Goal: Task Accomplishment & Management: Use online tool/utility

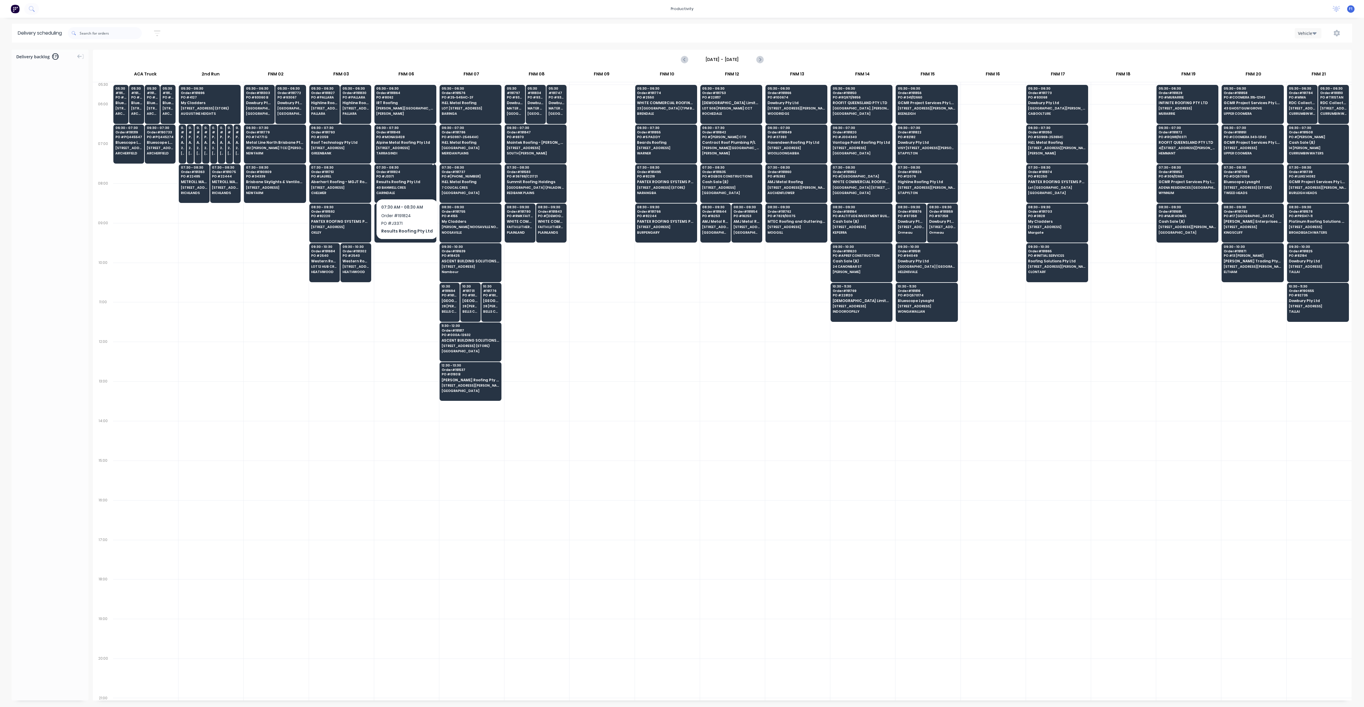
scroll to position [0, 0]
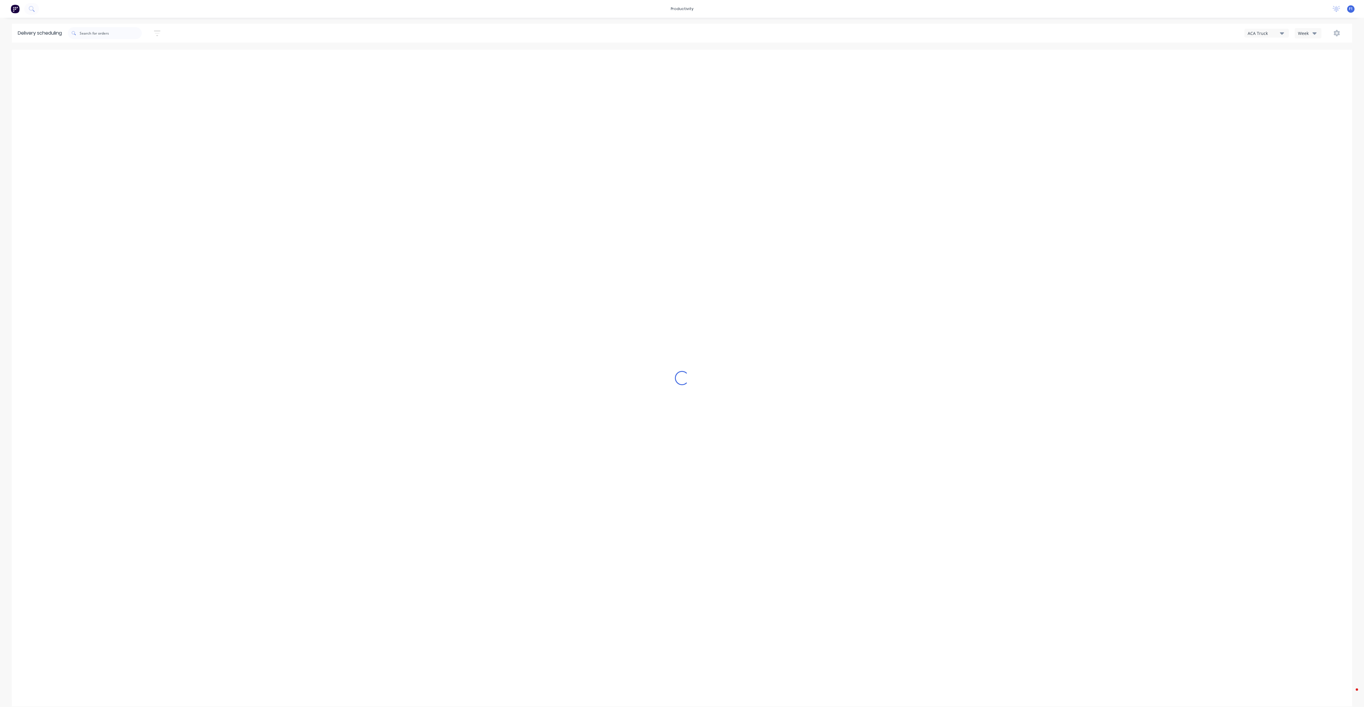
drag, startPoint x: 0, startPoint y: 0, endPoint x: 1205, endPoint y: 87, distance: 1208.1
click at [1108, 174] on div "Loading..." at bounding box center [682, 378] width 1340 height 657
click at [1318, 32] on button "Week" at bounding box center [1308, 33] width 27 height 10
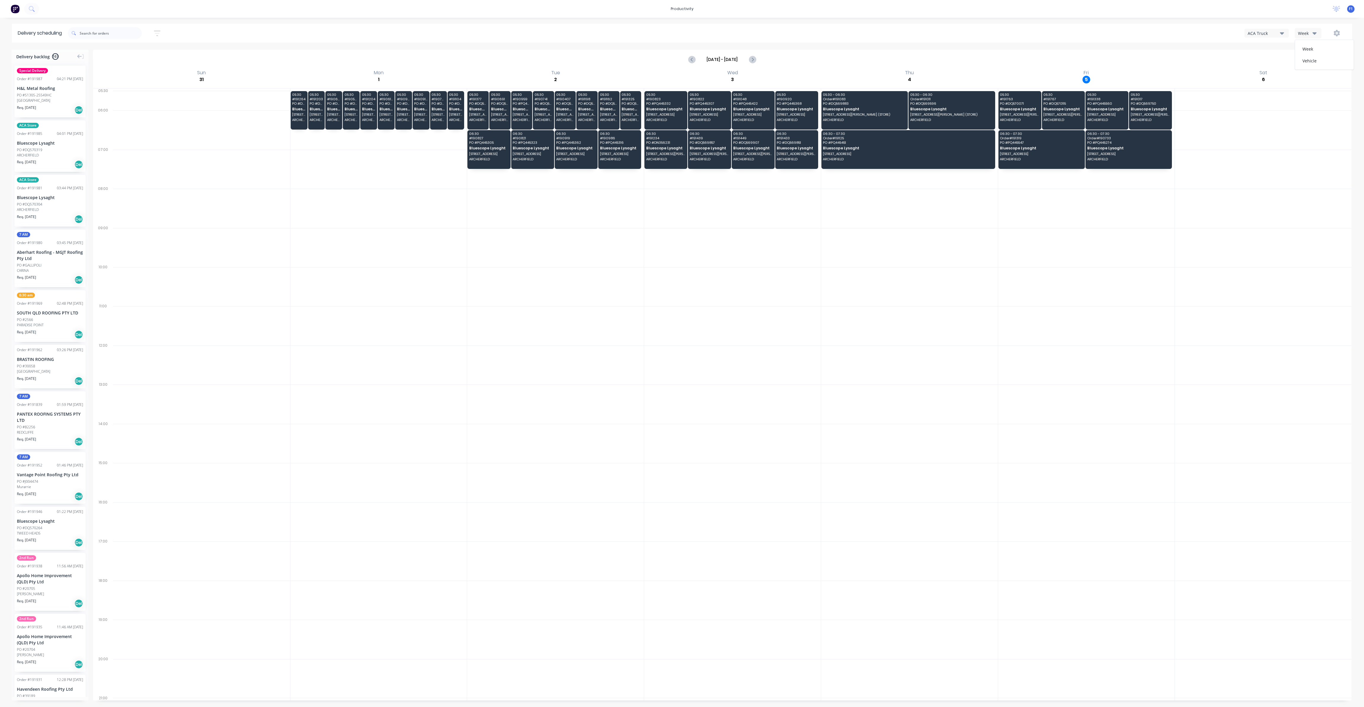
click at [1312, 60] on div "Vehicle" at bounding box center [1324, 61] width 59 height 12
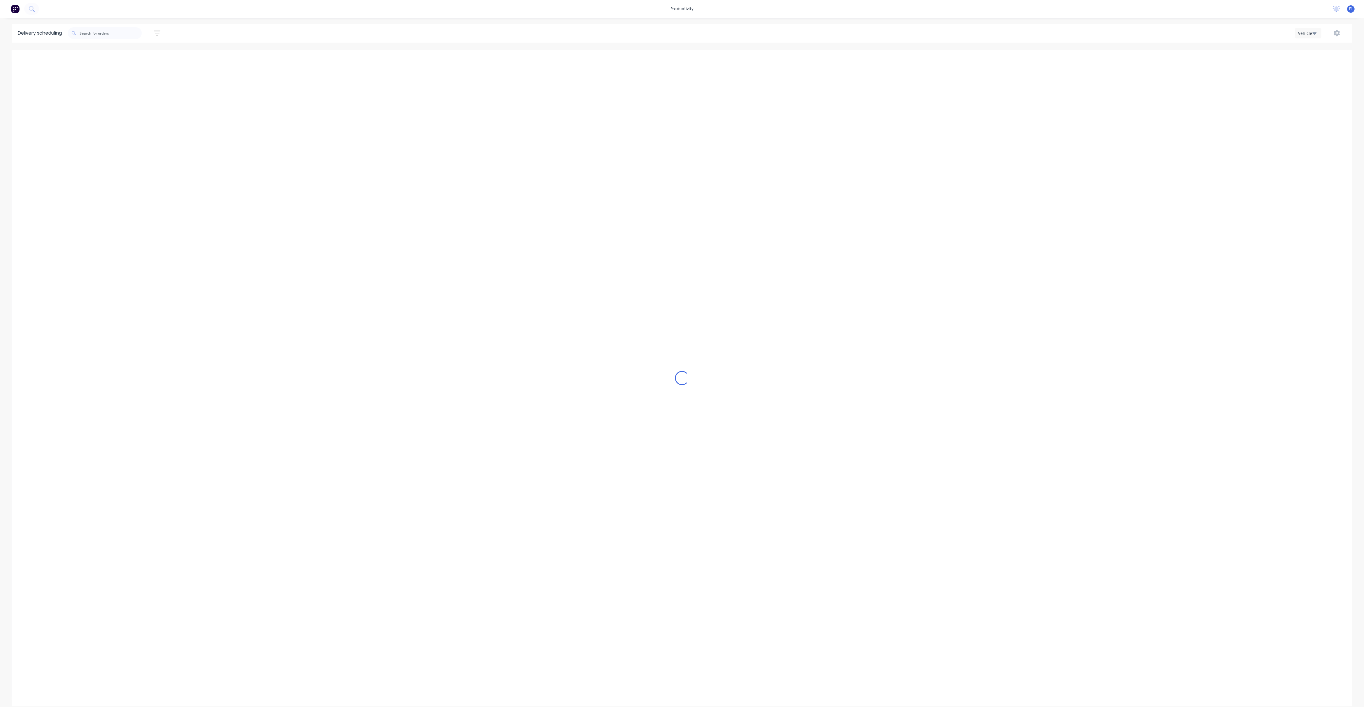
scroll to position [0, 0]
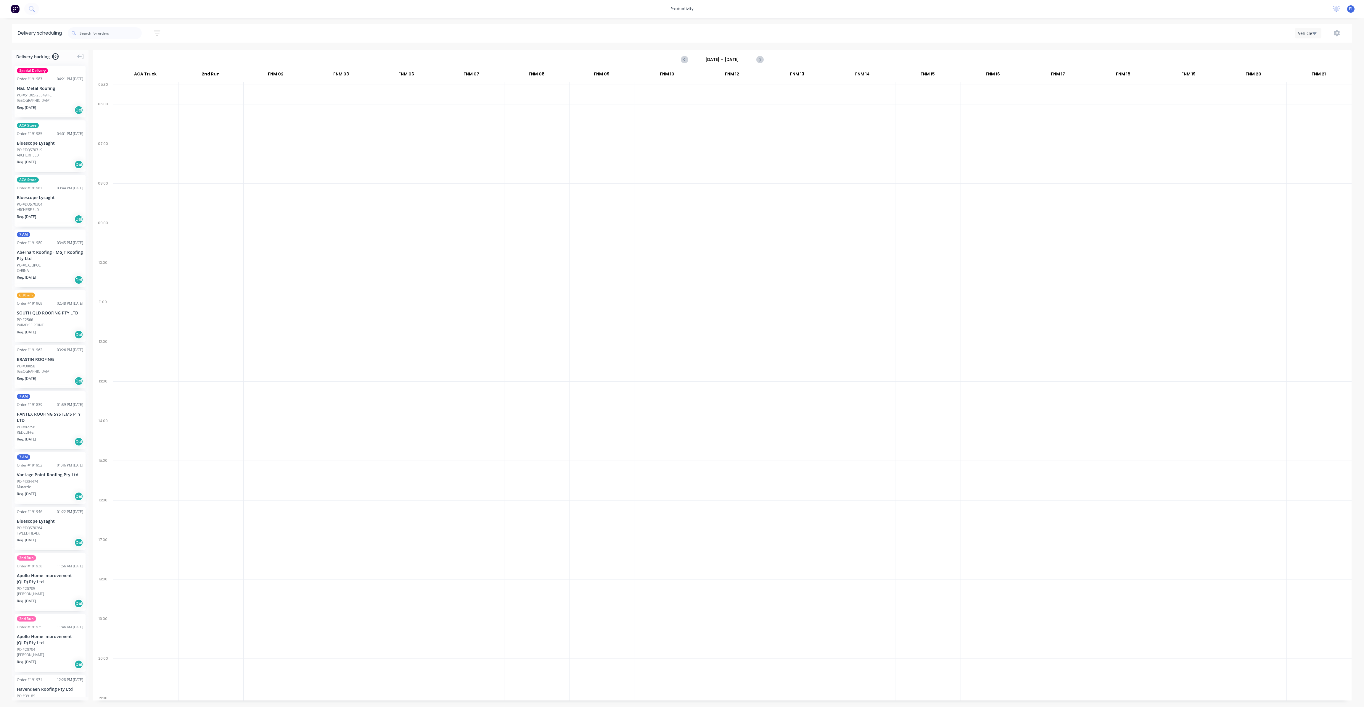
click at [730, 60] on input "Sunday - 31/08/25" at bounding box center [722, 59] width 59 height 9
click at [773, 72] on icon "Next page" at bounding box center [773, 71] width 7 height 7
click at [711, 90] on div "1" at bounding box center [712, 89] width 9 height 9
type input "Monday - 01/09/25"
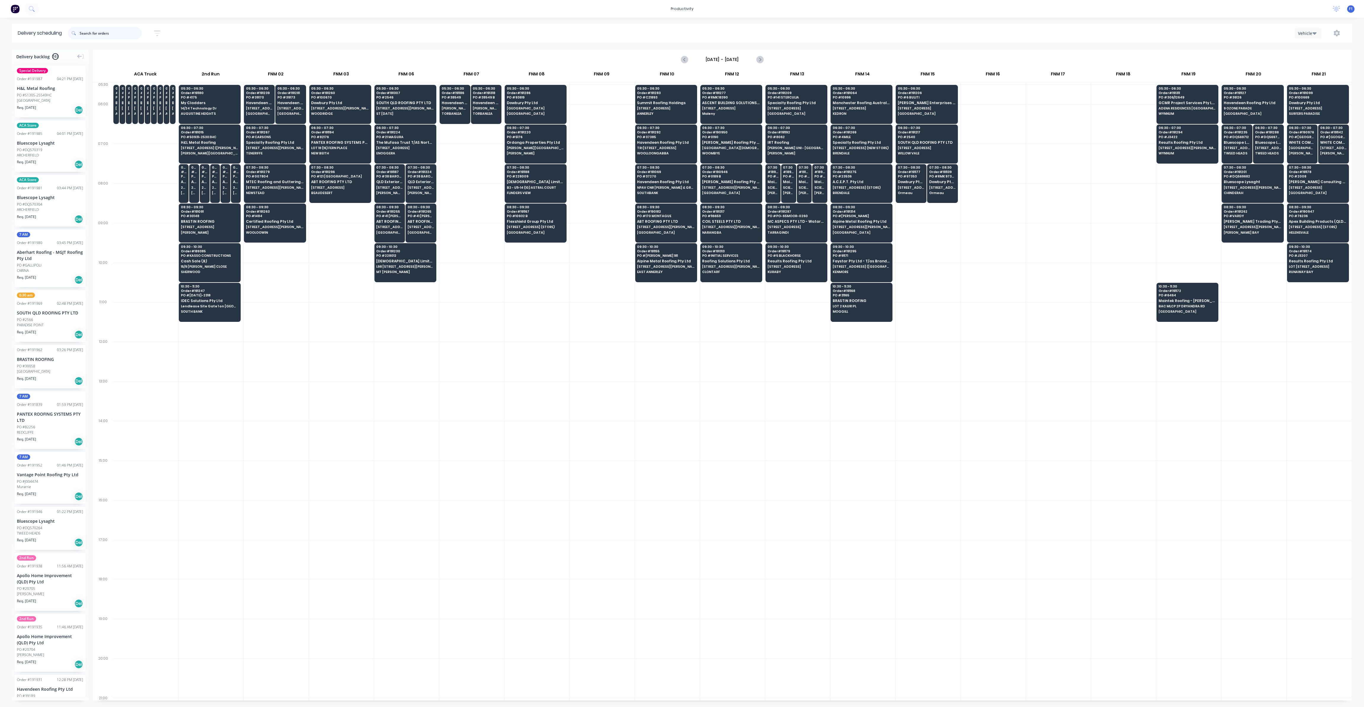
click at [106, 32] on input "text" at bounding box center [111, 33] width 62 height 12
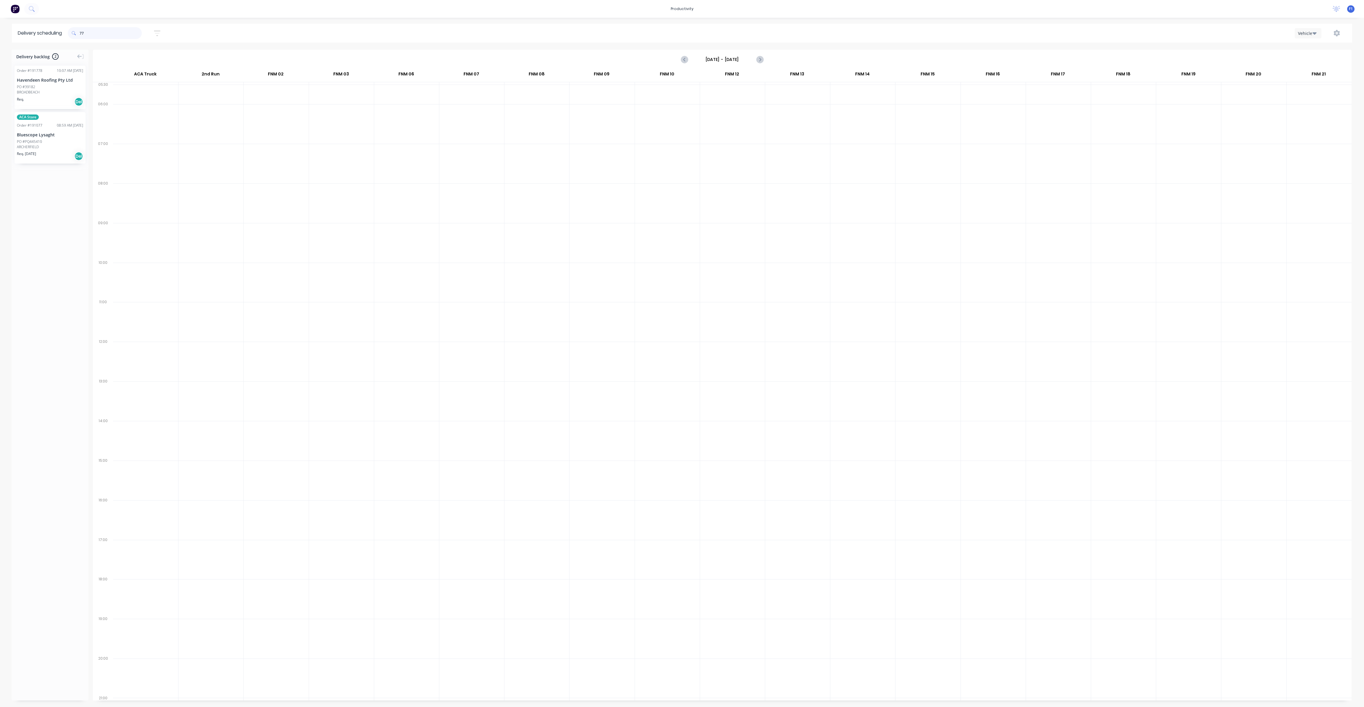
type input "7"
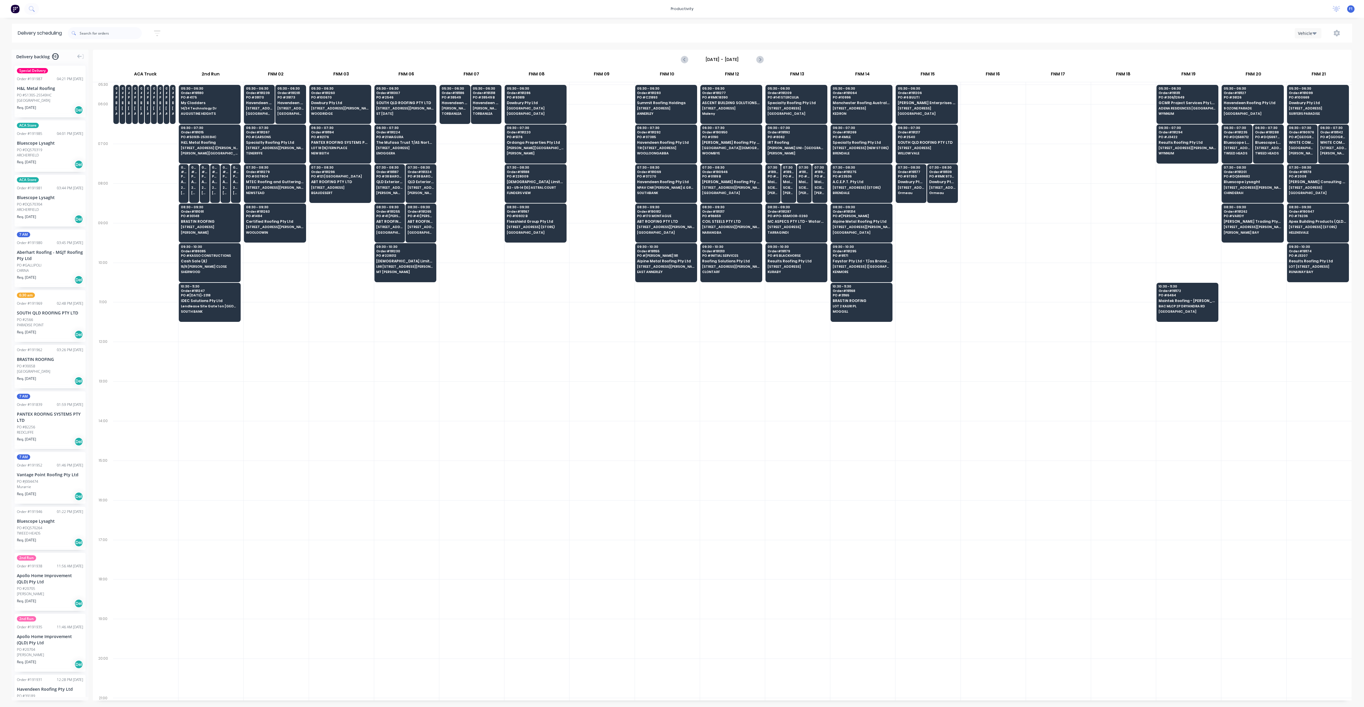
click at [1139, 184] on div at bounding box center [1123, 204] width 65 height 40
click at [715, 60] on input "Monday - 01/09/25" at bounding box center [722, 59] width 59 height 9
click at [836, 50] on div "Monday - 01/09/25" at bounding box center [722, 60] width 1259 height 20
click at [114, 36] on input "text" at bounding box center [111, 33] width 62 height 12
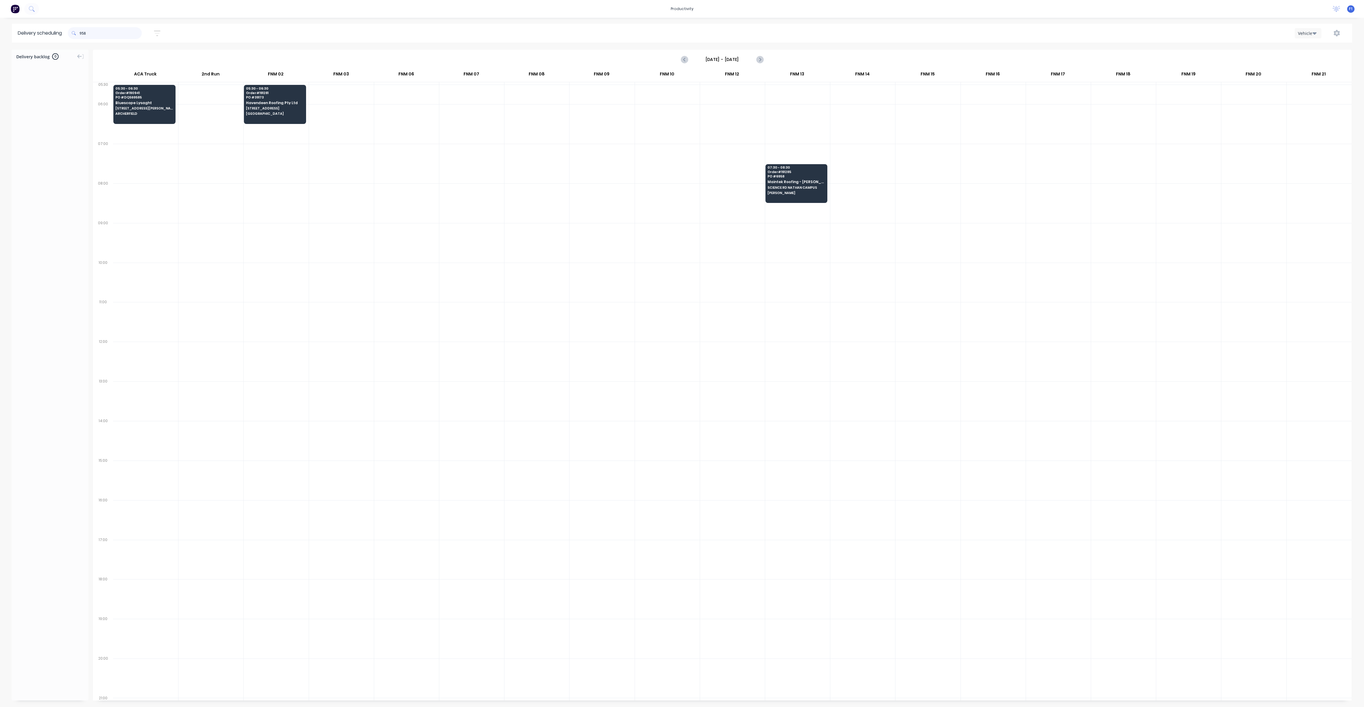
type input "1958"
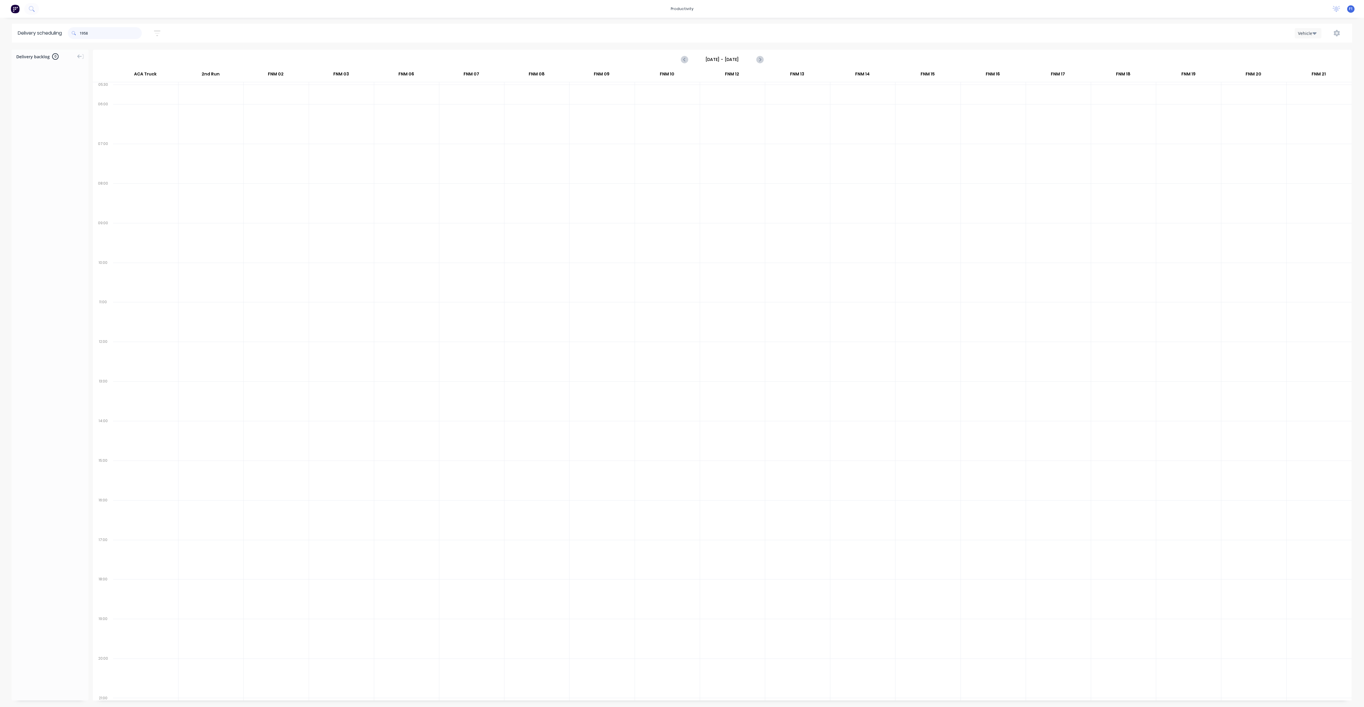
drag, startPoint x: 111, startPoint y: 37, endPoint x: 41, endPoint y: 30, distance: 70.2
click at [41, 30] on header "Delivery scheduling 1958 Sort by Most recent Created date Required date Order n…" at bounding box center [682, 33] width 1340 height 19
type input "1961"
drag, startPoint x: 97, startPoint y: 33, endPoint x: 73, endPoint y: 33, distance: 24.6
click at [73, 33] on div "1961" at bounding box center [105, 33] width 74 height 12
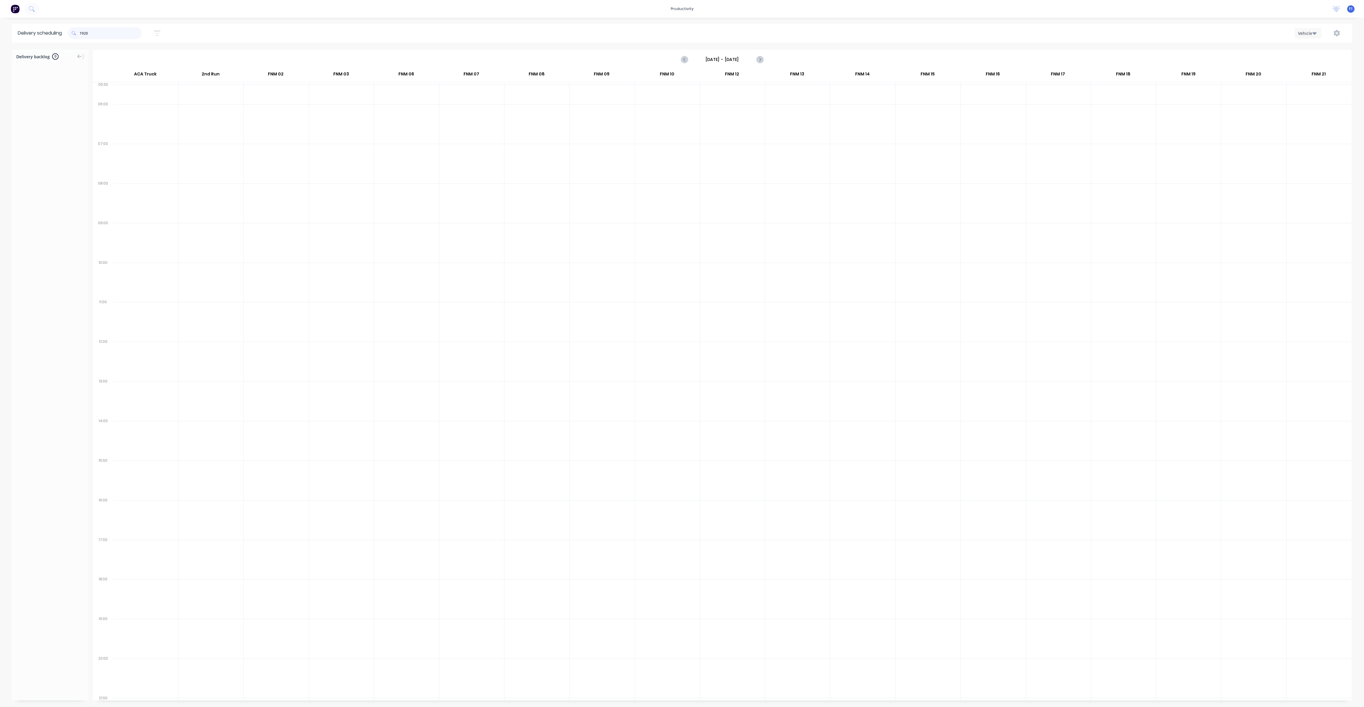
drag, startPoint x: 97, startPoint y: 33, endPoint x: 73, endPoint y: 32, distance: 24.3
click at [73, 32] on div "1920" at bounding box center [105, 33] width 74 height 12
type input "1920"
click at [683, 57] on icon "Previous page" at bounding box center [684, 59] width 7 height 7
click at [708, 59] on input "Sunday - 31/08/25" at bounding box center [722, 59] width 59 height 9
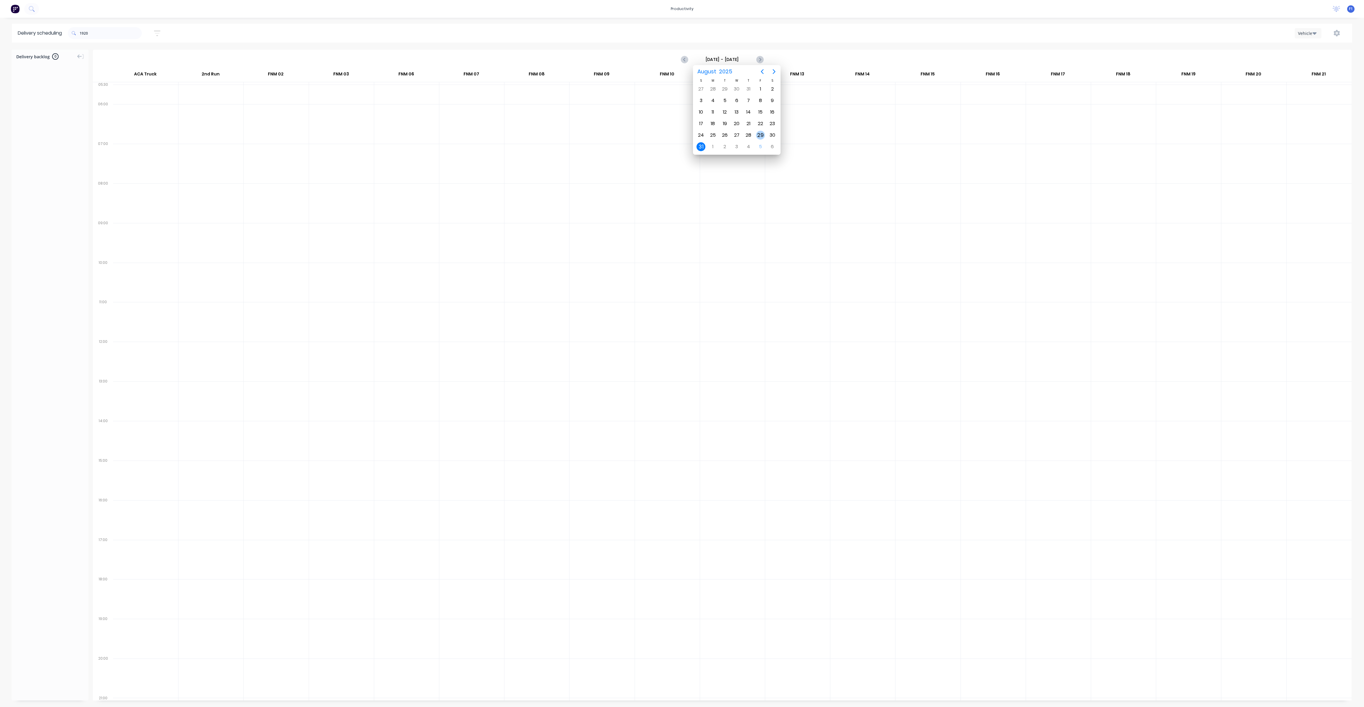
click at [762, 132] on div "29" at bounding box center [760, 135] width 9 height 9
click at [683, 59] on icon "Previous page" at bounding box center [684, 59] width 7 height 7
click at [684, 59] on icon "Previous page" at bounding box center [684, 59] width 3 height 5
type input "Wednesday - 27/08/25"
drag, startPoint x: 104, startPoint y: 36, endPoint x: 85, endPoint y: 33, distance: 19.3
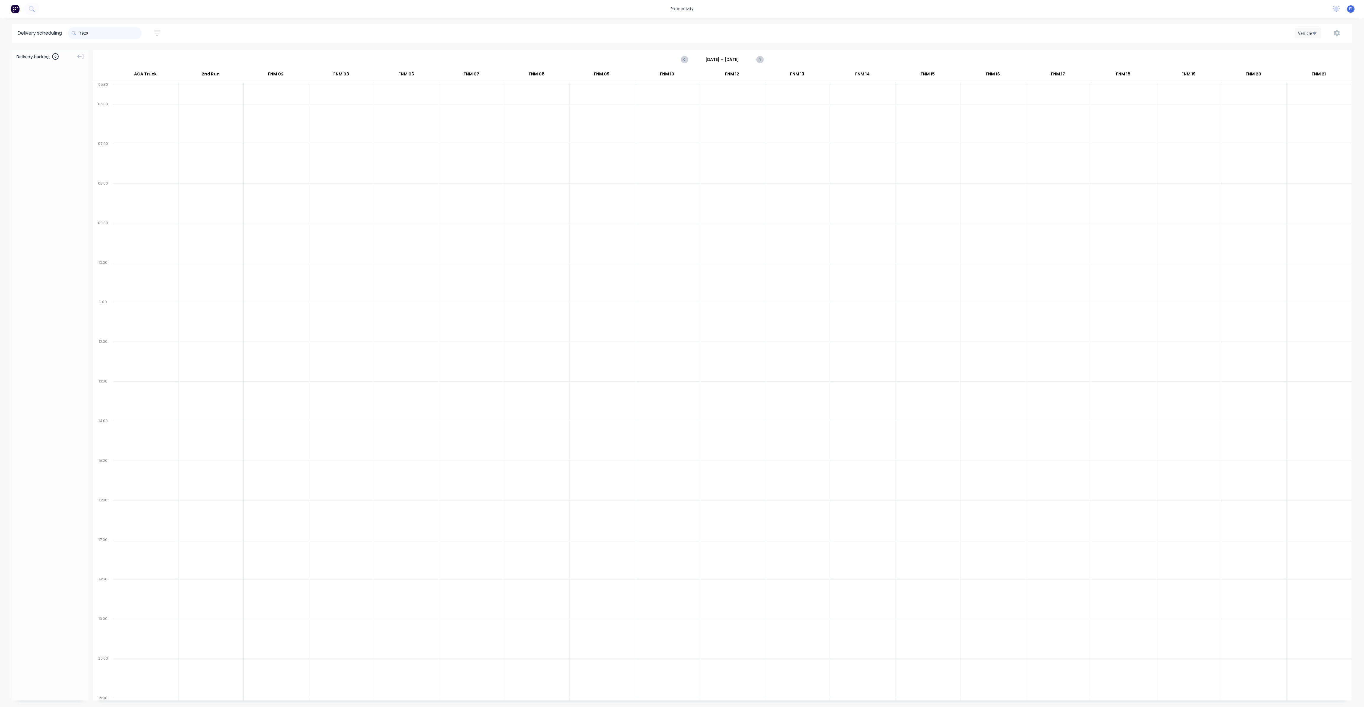
click at [85, 33] on input "1920" at bounding box center [111, 33] width 62 height 12
type input "1"
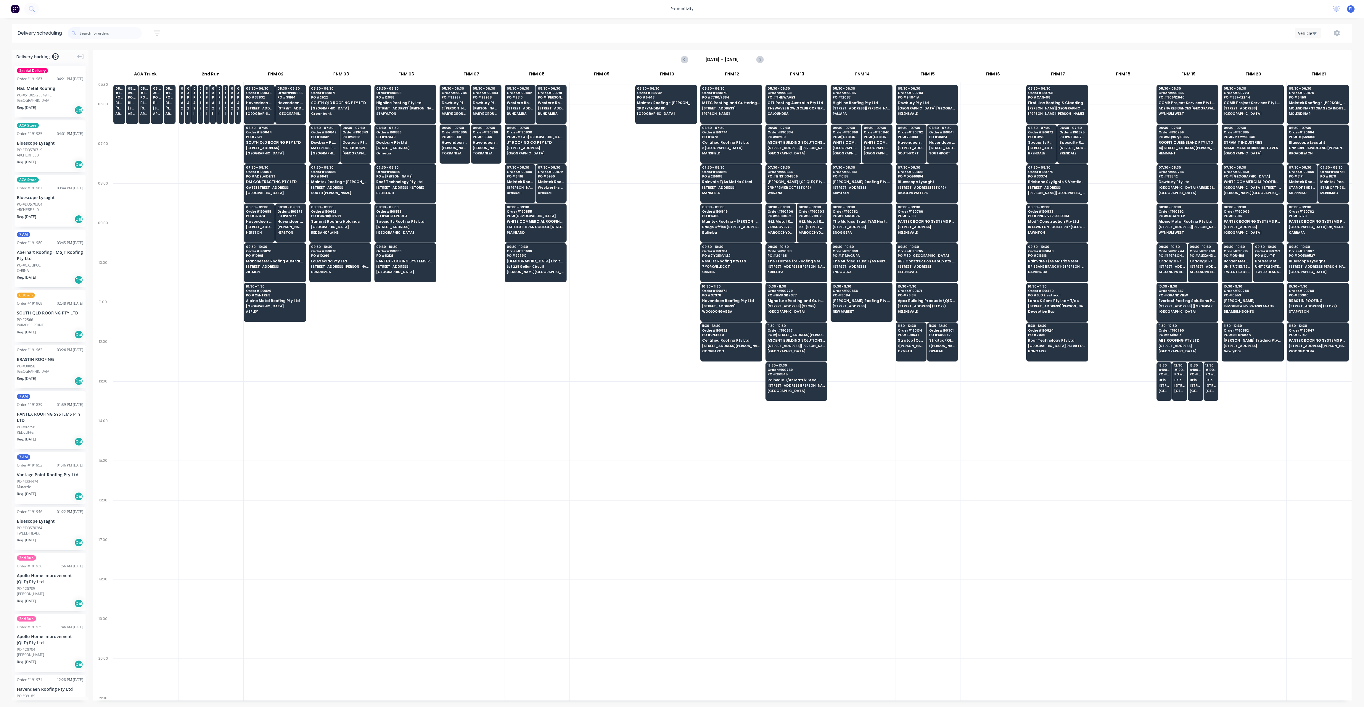
click at [718, 58] on input "Wednesday - 27/08/25" at bounding box center [722, 59] width 59 height 9
click at [775, 71] on icon "Next page" at bounding box center [774, 71] width 3 height 5
click at [715, 89] on div "1" at bounding box center [712, 89] width 9 height 9
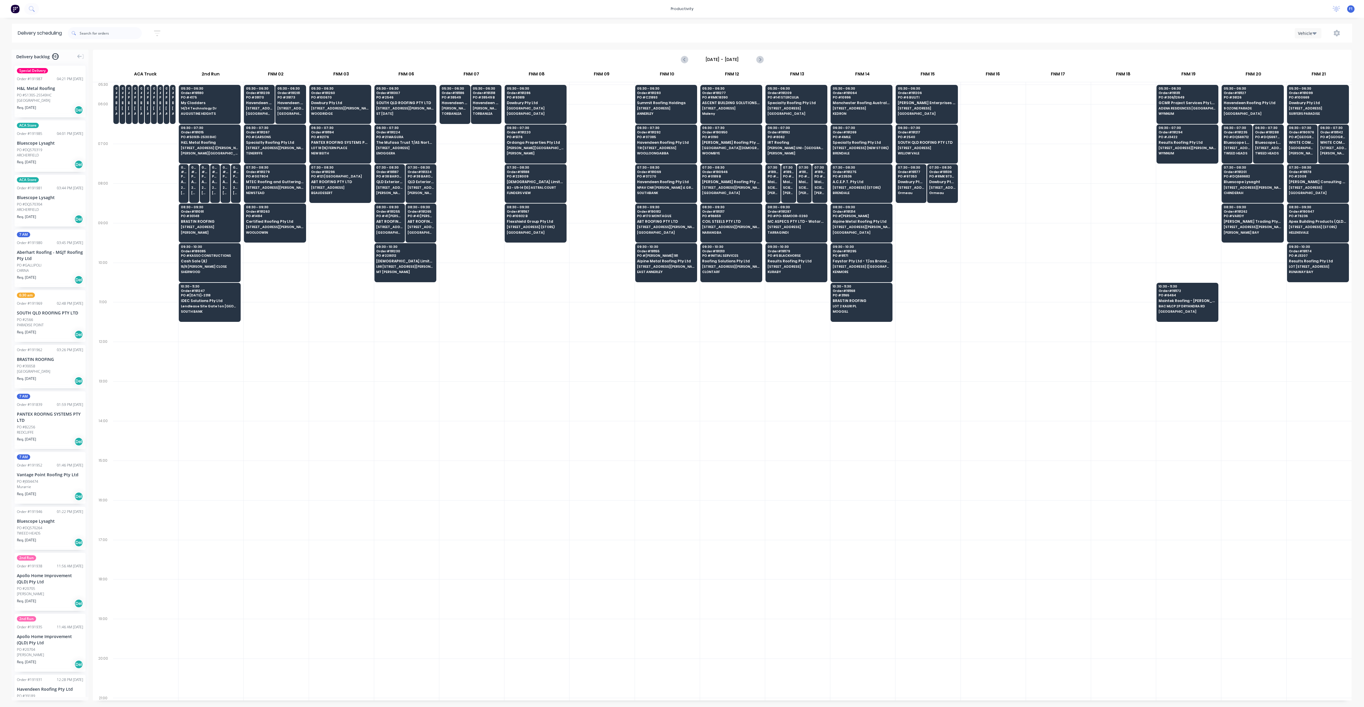
click at [731, 57] on input "Monday - 01/09/25" at bounding box center [722, 59] width 59 height 9
click at [709, 98] on div "8" at bounding box center [712, 100] width 9 height 9
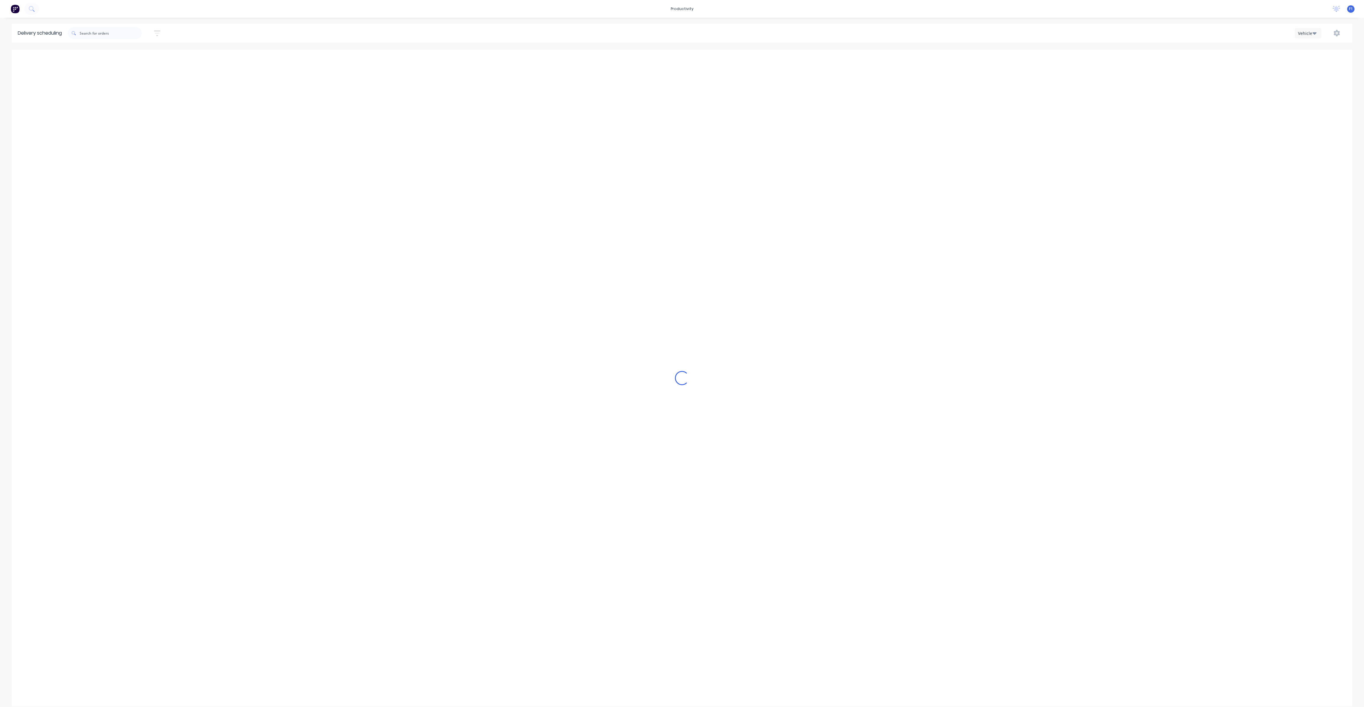
type input "Monday - 08/09/25"
click at [120, 32] on input "text" at bounding box center [111, 33] width 62 height 12
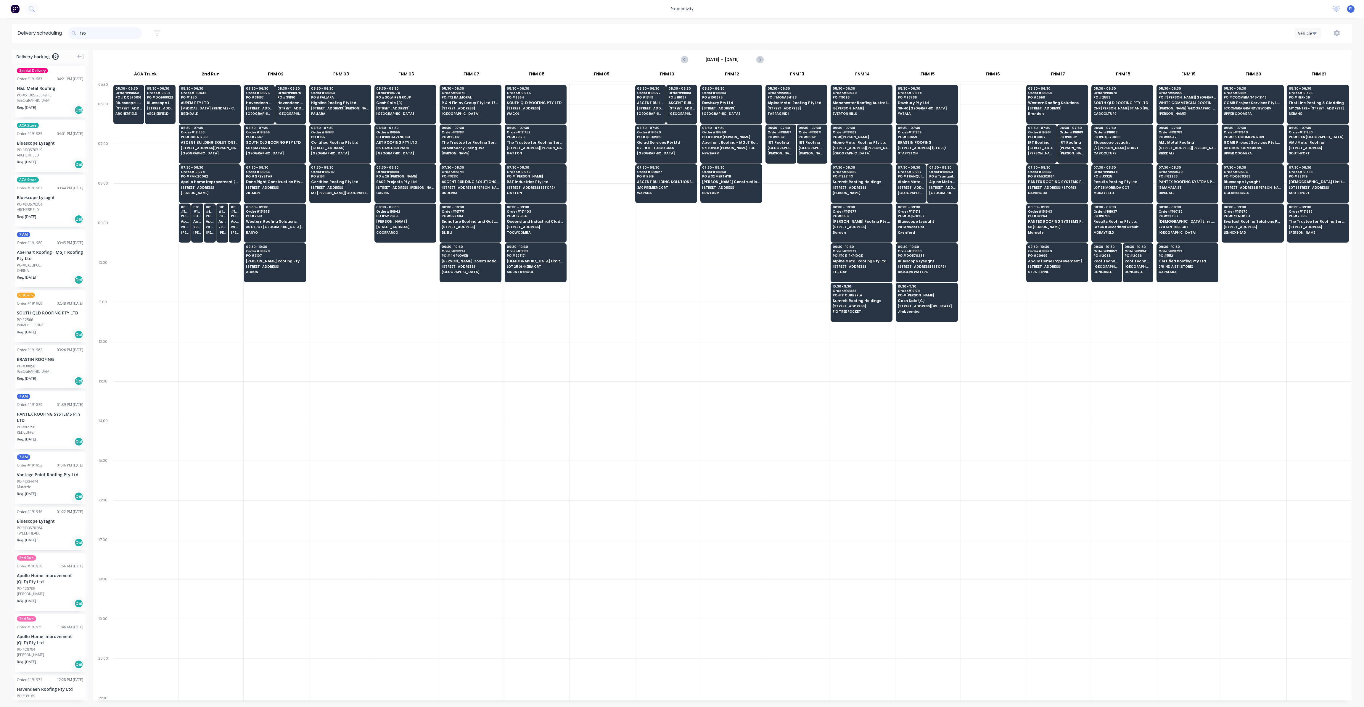
type input "1958"
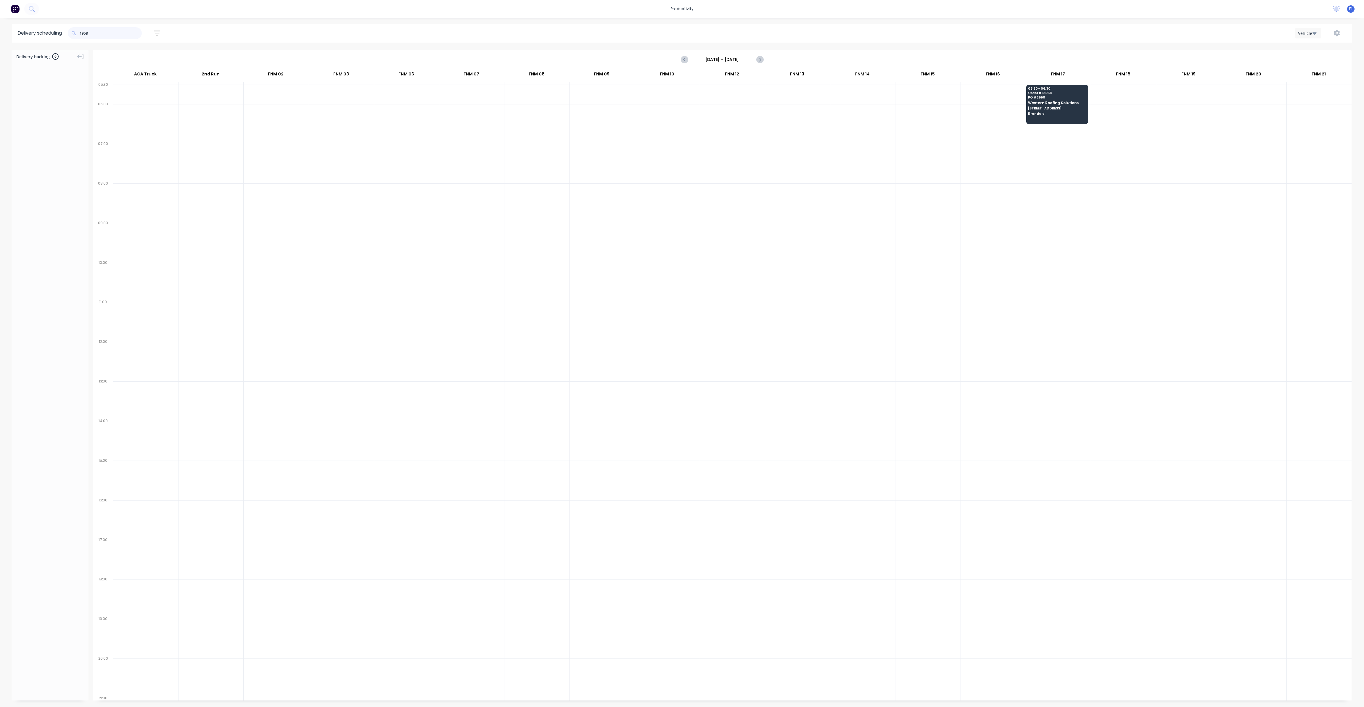
drag, startPoint x: 104, startPoint y: 35, endPoint x: 59, endPoint y: 32, distance: 45.4
click at [59, 32] on header "Delivery scheduling 1958 Sort by Most recent Created date Required date Order n…" at bounding box center [682, 33] width 1340 height 19
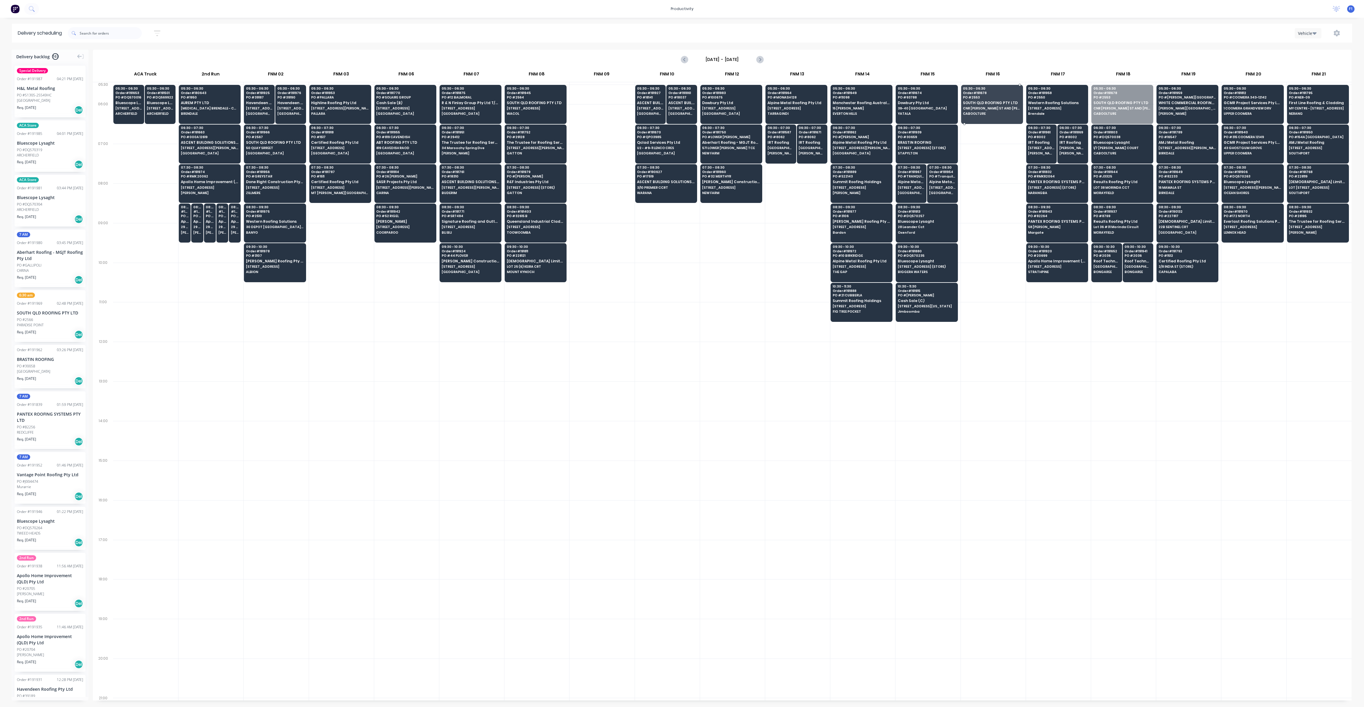
drag, startPoint x: 1124, startPoint y: 91, endPoint x: 1000, endPoint y: 91, distance: 124.3
drag, startPoint x: 1114, startPoint y: 131, endPoint x: 996, endPoint y: 136, distance: 118.8
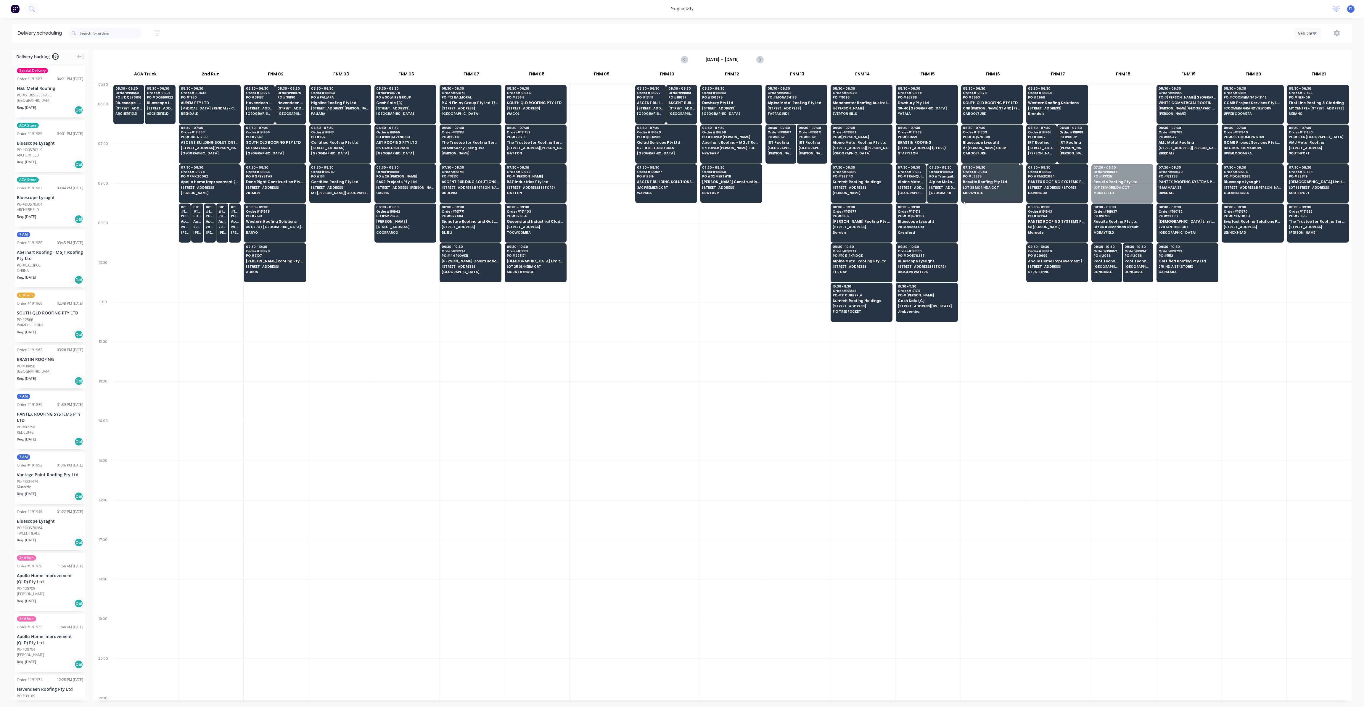
drag, startPoint x: 1117, startPoint y: 179, endPoint x: 1003, endPoint y: 182, distance: 114.0
drag, startPoint x: 1106, startPoint y: 217, endPoint x: 1004, endPoint y: 217, distance: 101.8
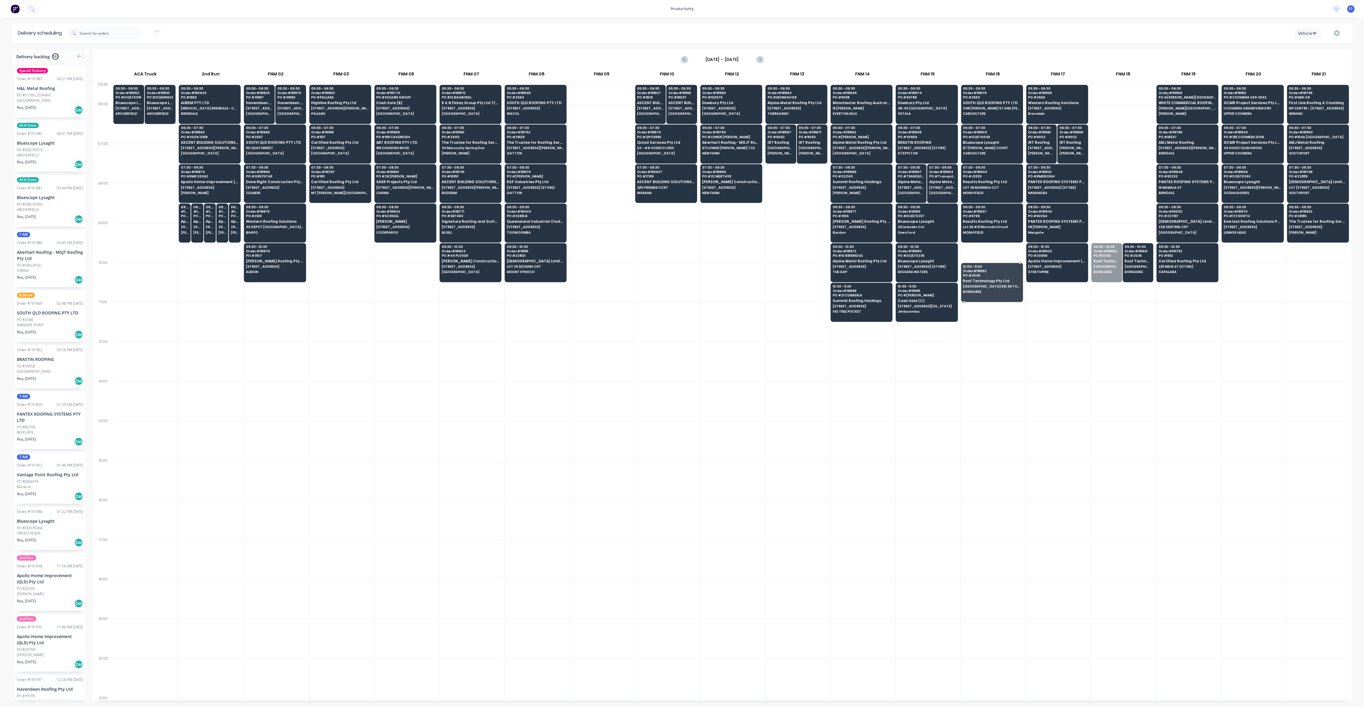
drag, startPoint x: 1107, startPoint y: 254, endPoint x: 987, endPoint y: 265, distance: 120.6
drag, startPoint x: 988, startPoint y: 274, endPoint x: 987, endPoint y: 258, distance: 15.4
drag, startPoint x: 1126, startPoint y: 262, endPoint x: 1014, endPoint y: 268, distance: 112.3
click at [88, 31] on input "text" at bounding box center [111, 33] width 62 height 12
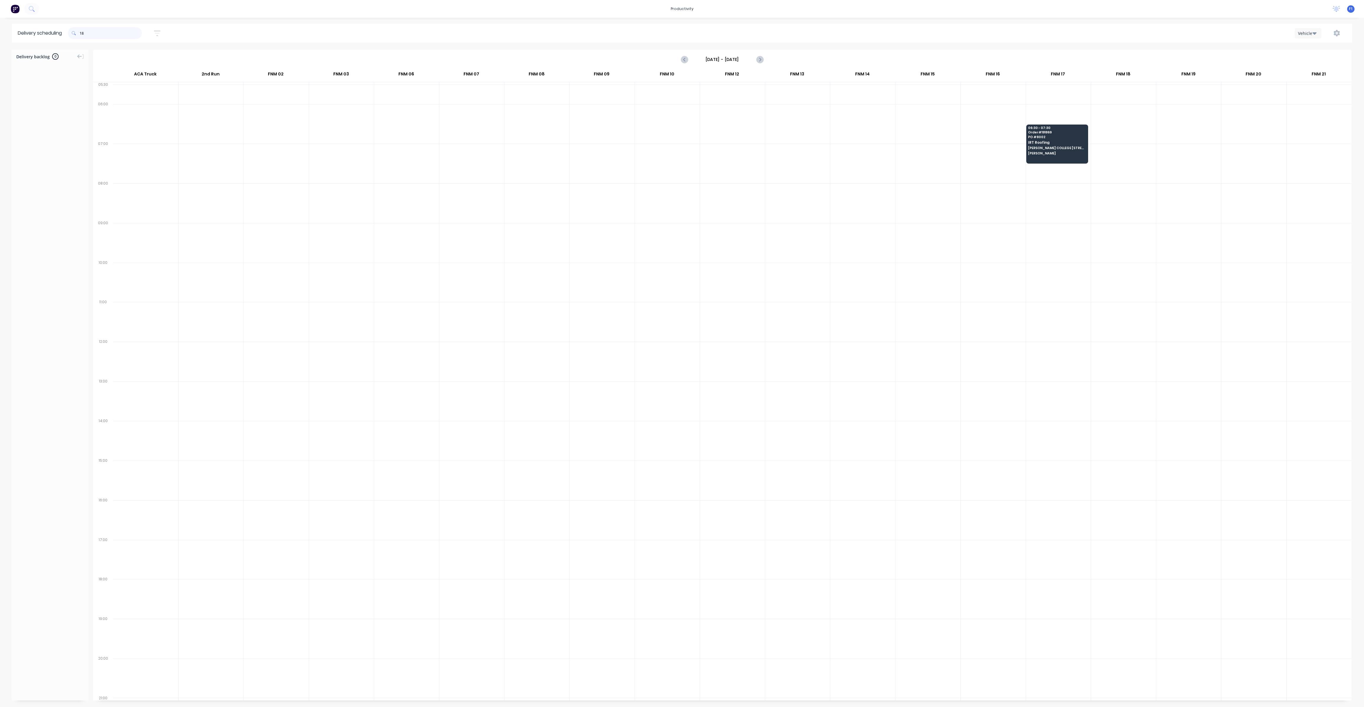
type input "1"
type input "7"
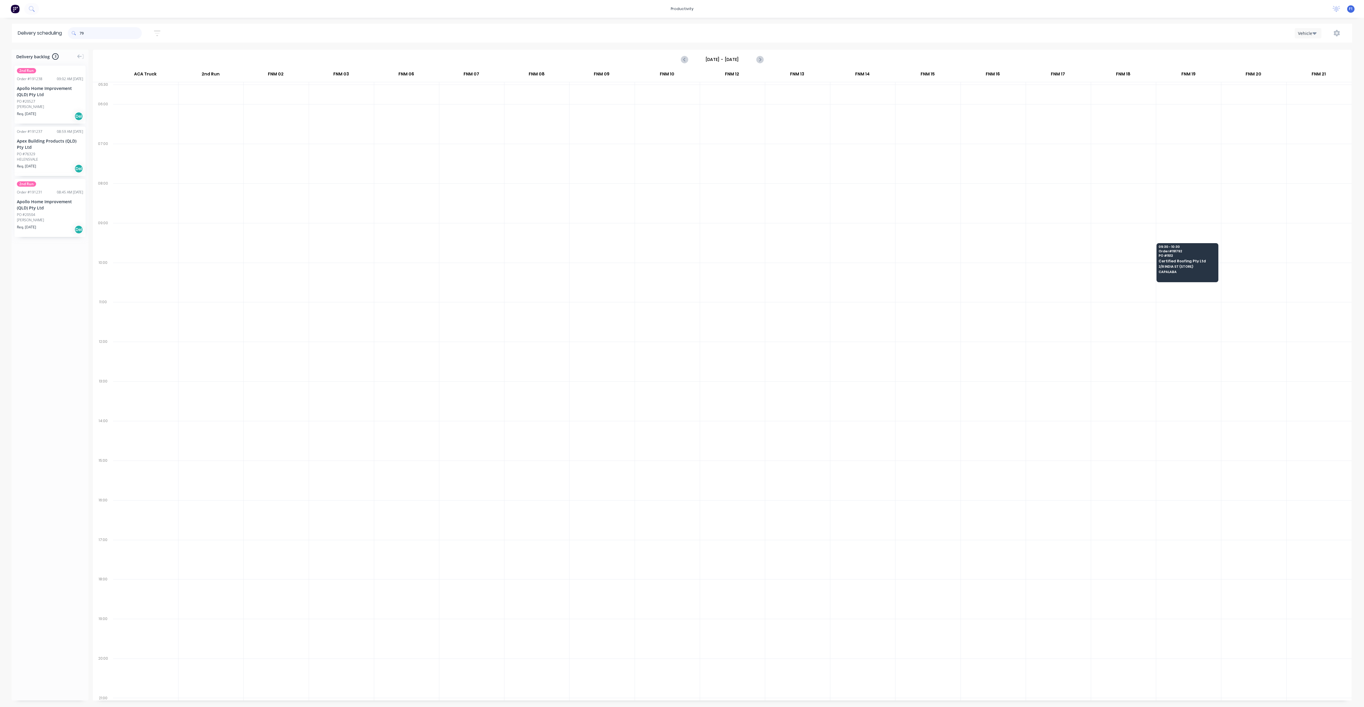
type input "7"
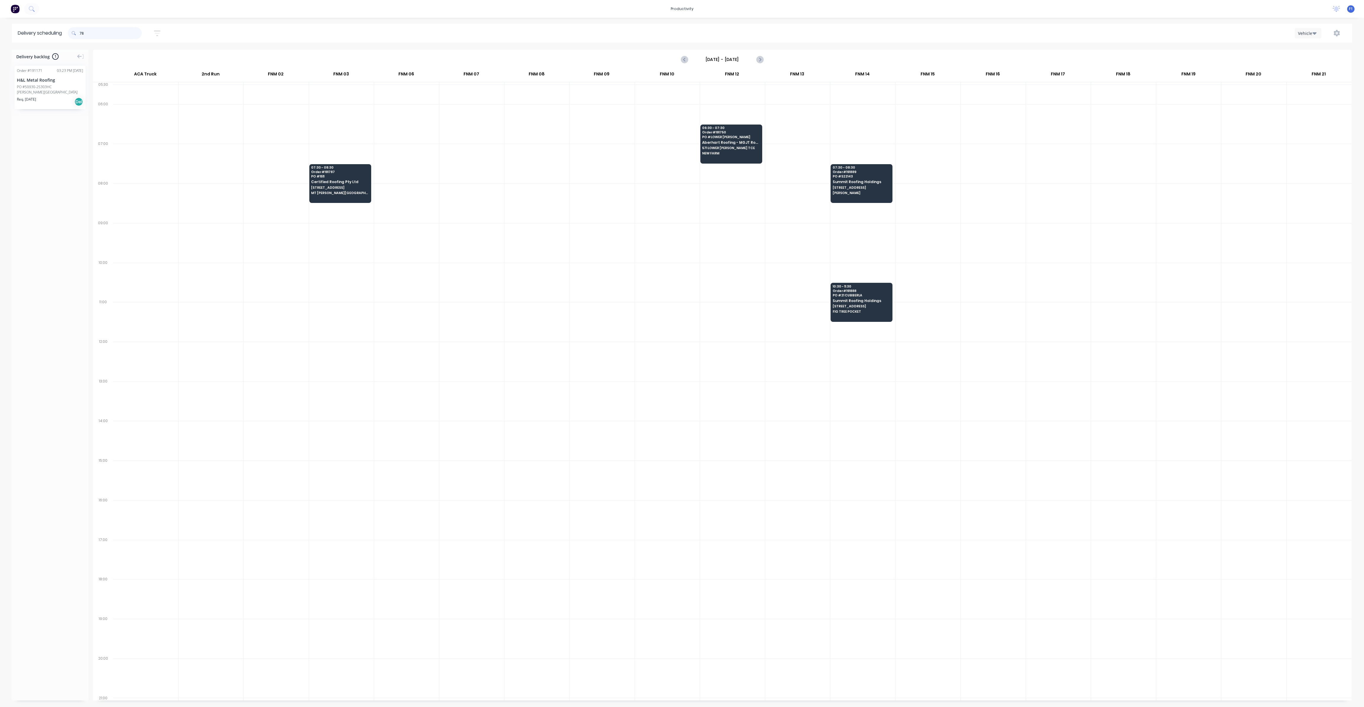
type input "7"
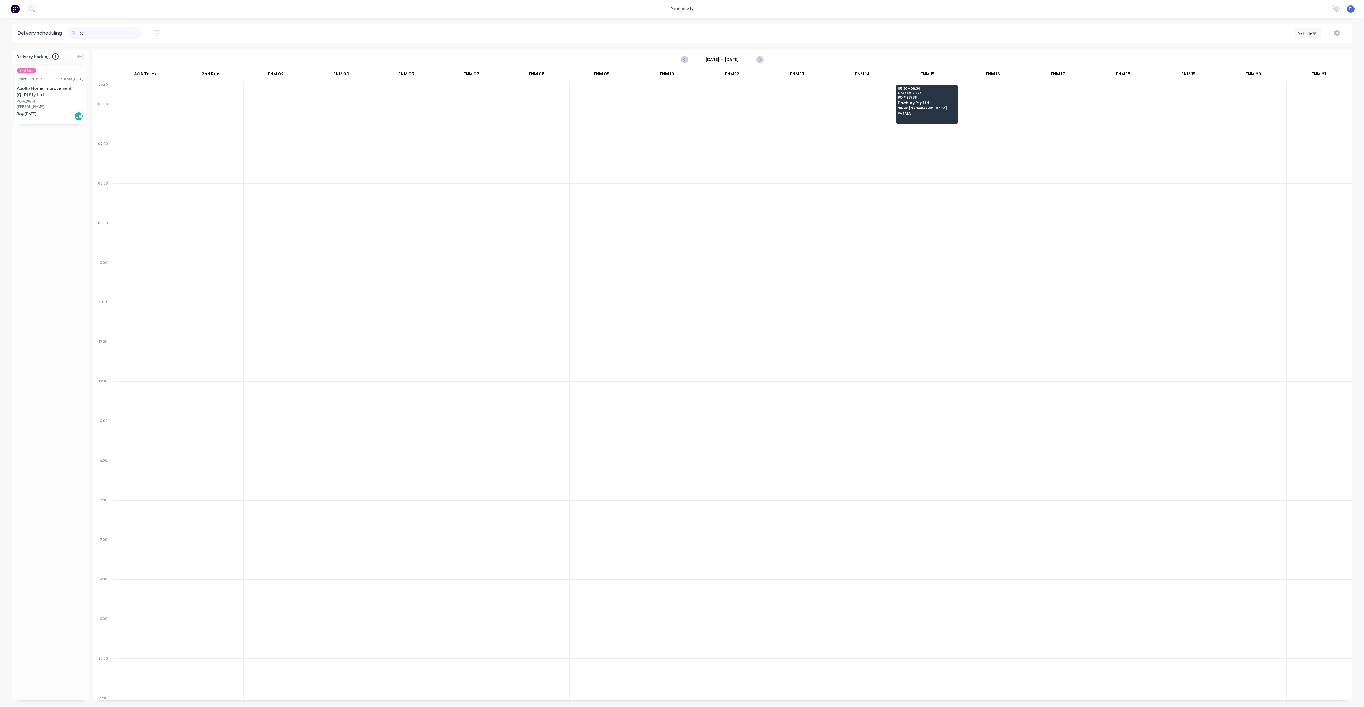
type input "6"
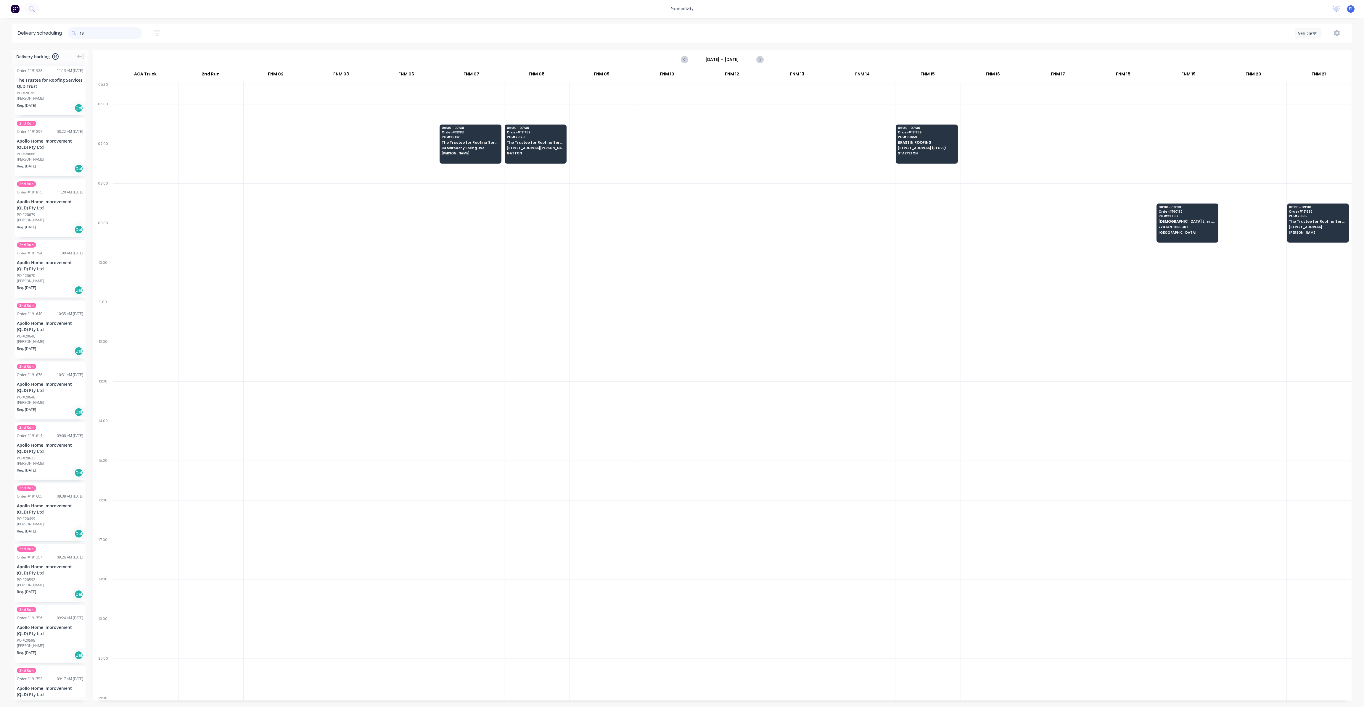
type input "1"
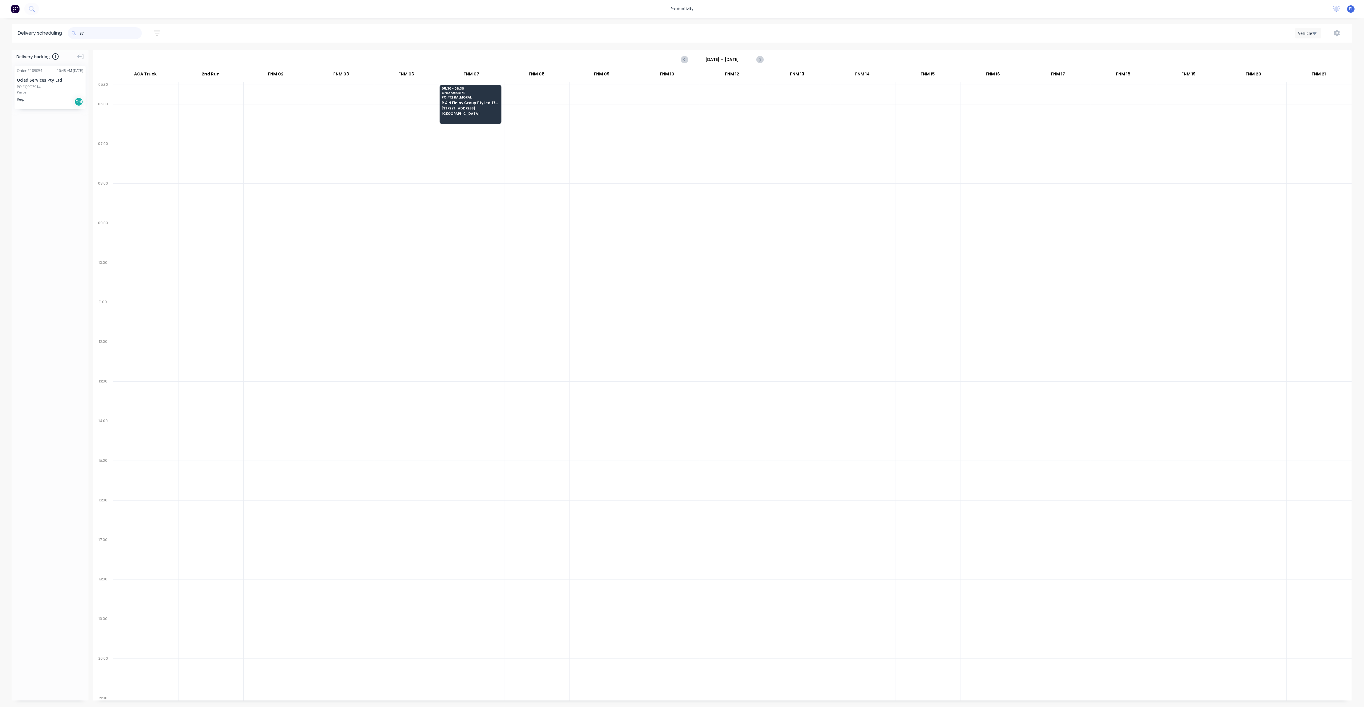
type input "8"
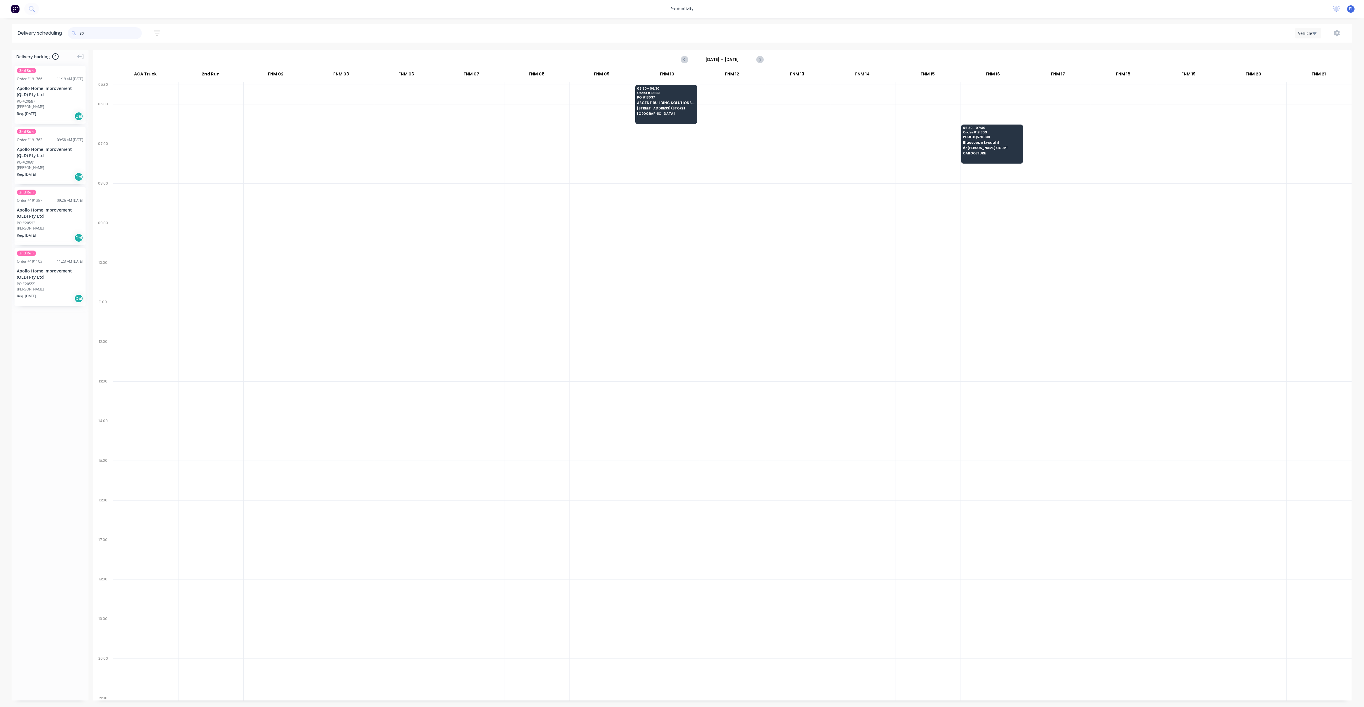
type input "8"
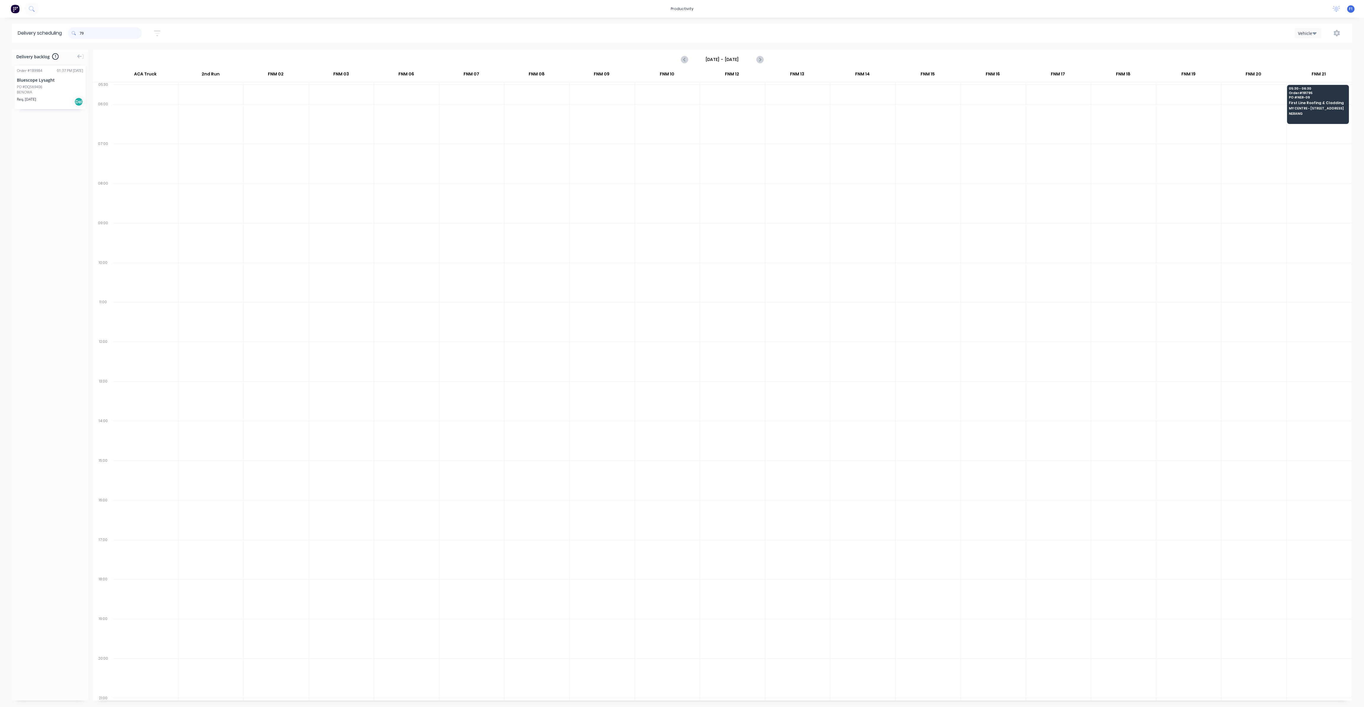
type input "7"
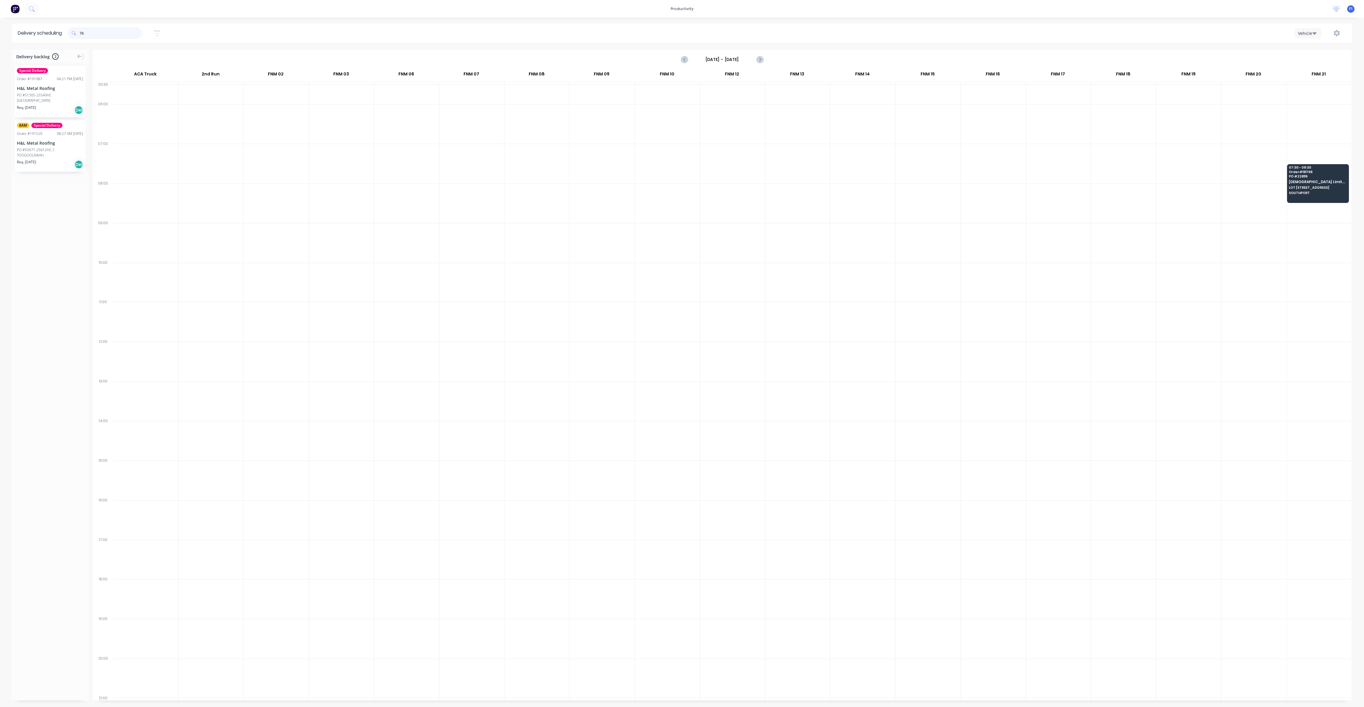
type input "7"
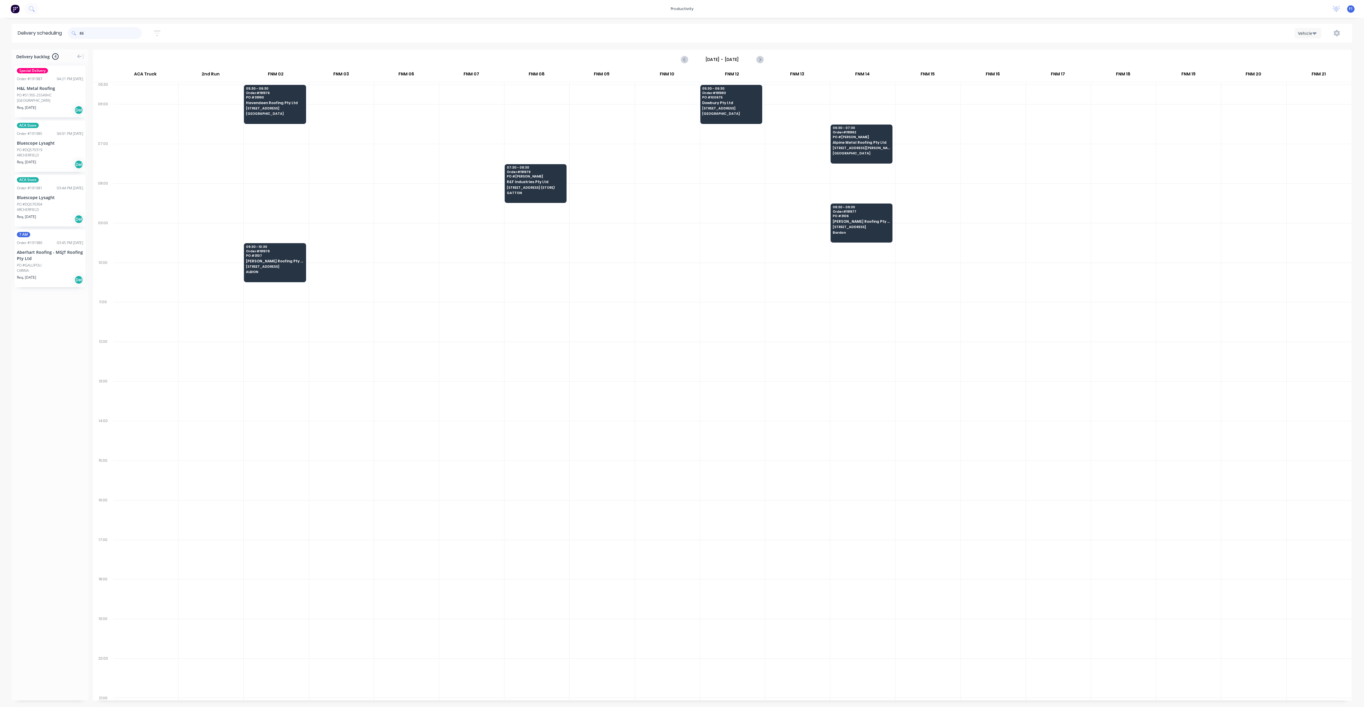
type input "8"
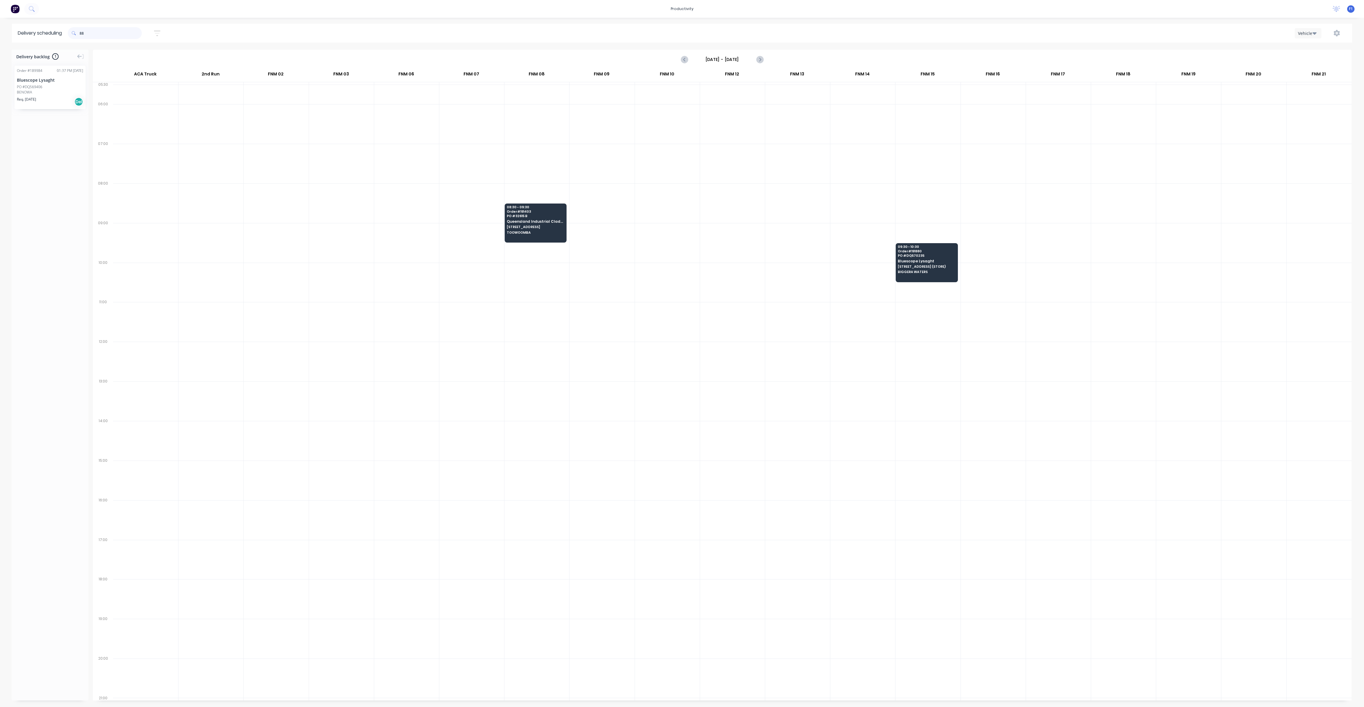
type input "8"
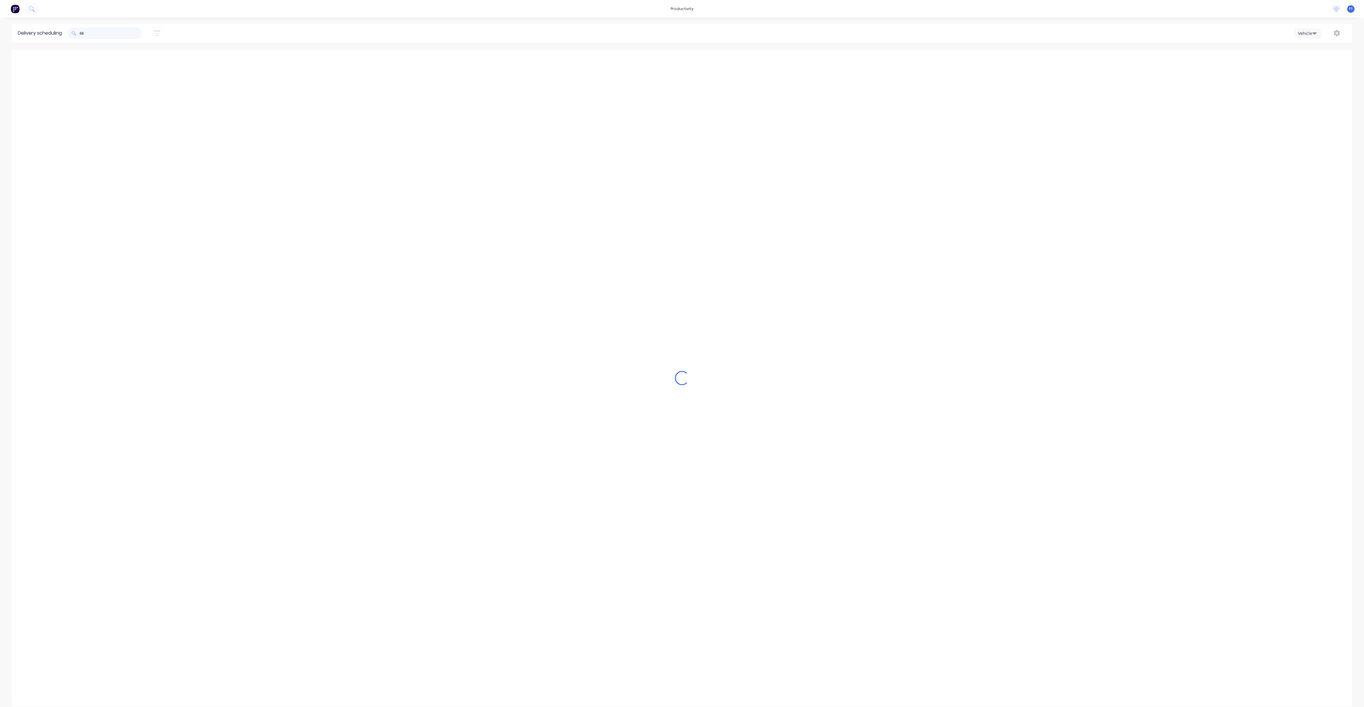
type input "6"
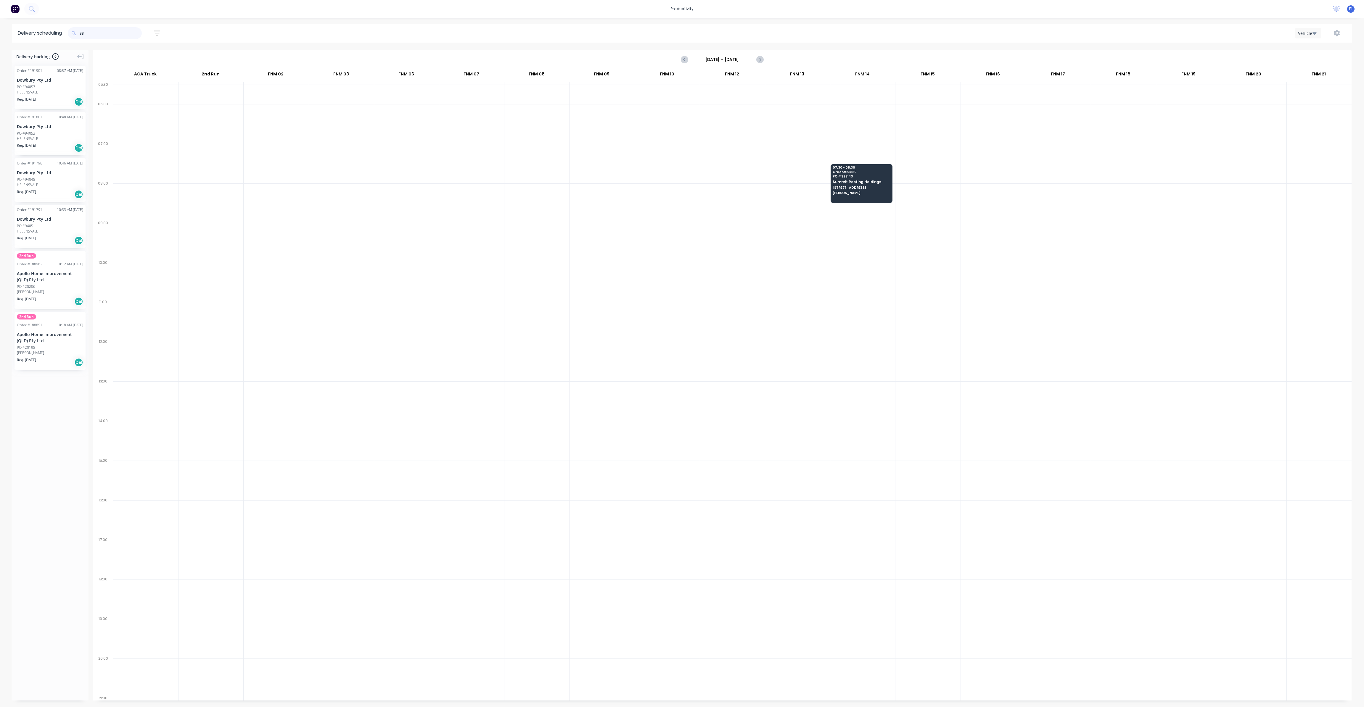
type input "8"
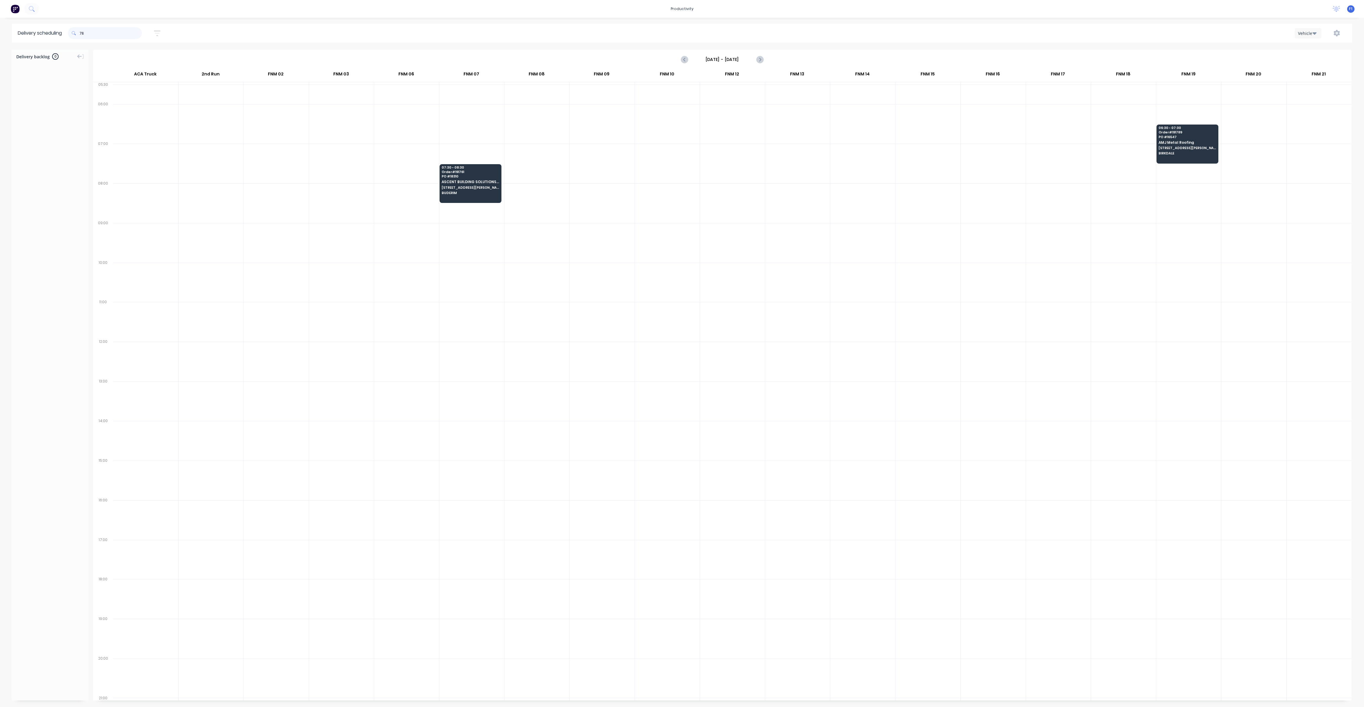
type input "7"
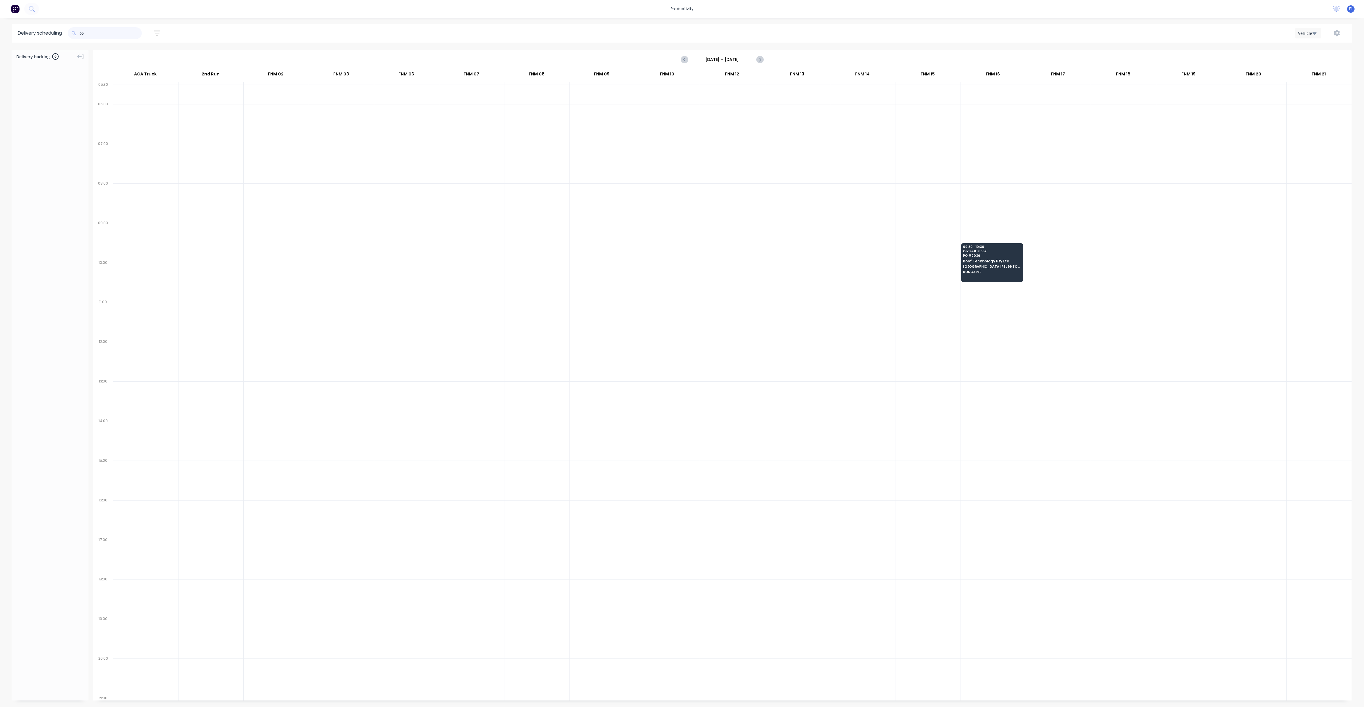
type input "6"
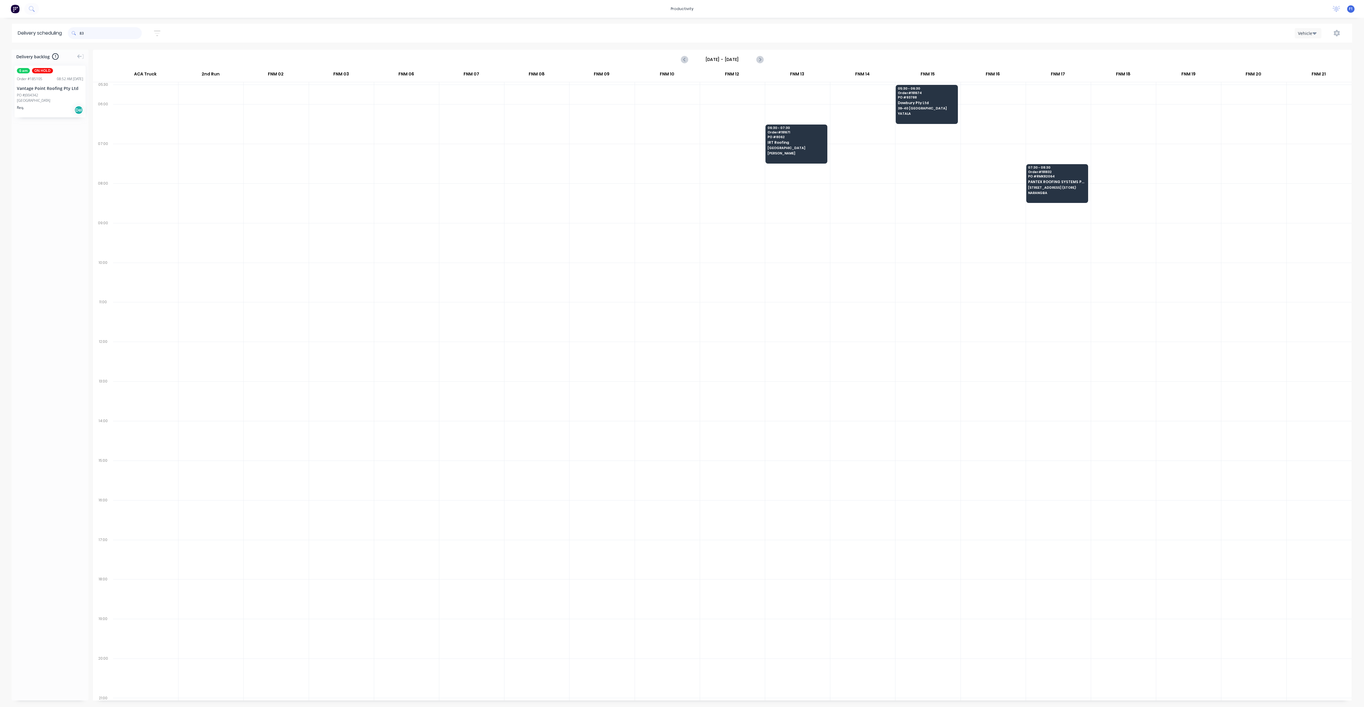
type input "8"
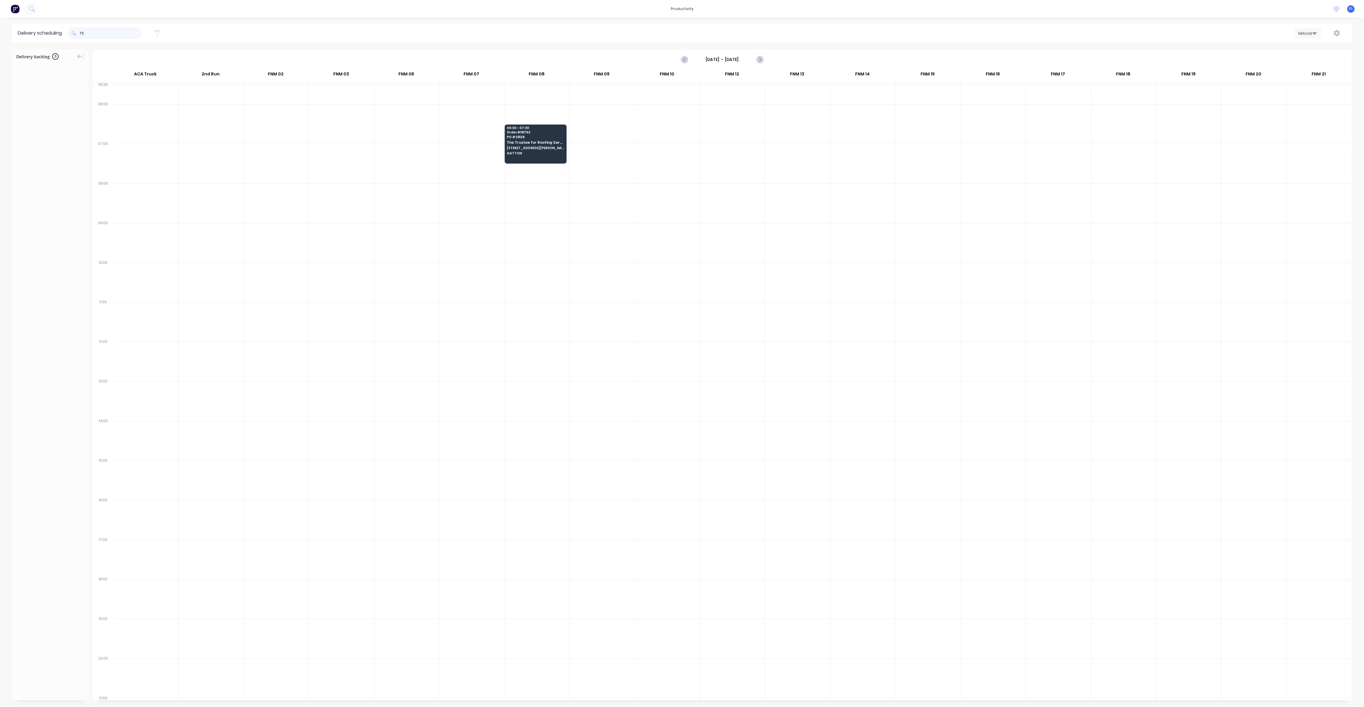
type input "7"
type input "9"
type input "6"
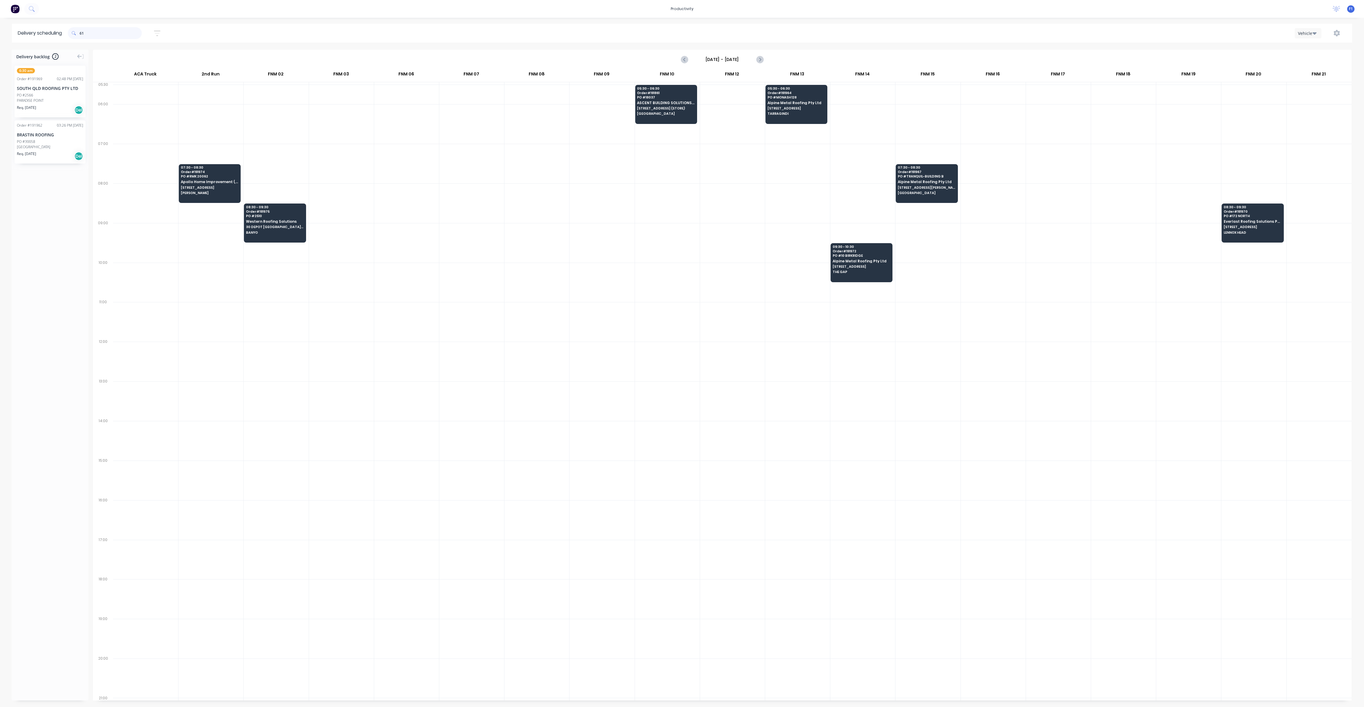
type input "1"
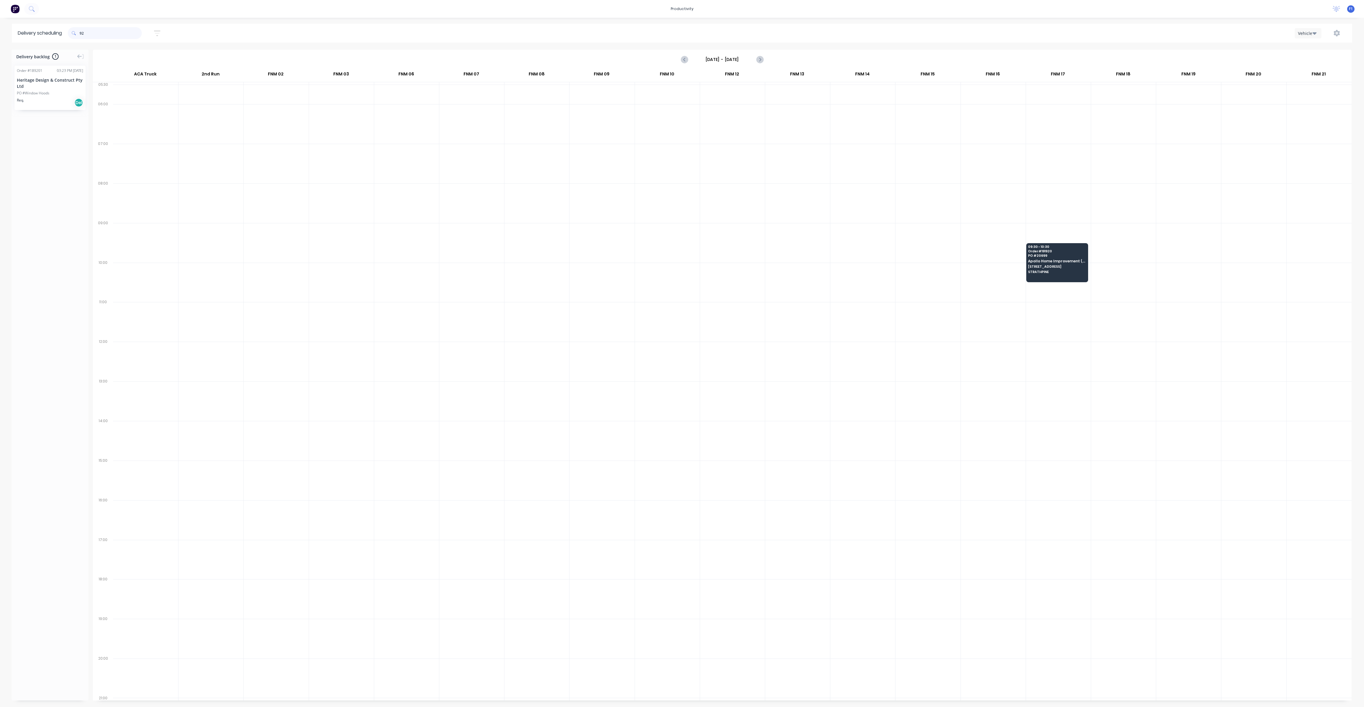
type input "9"
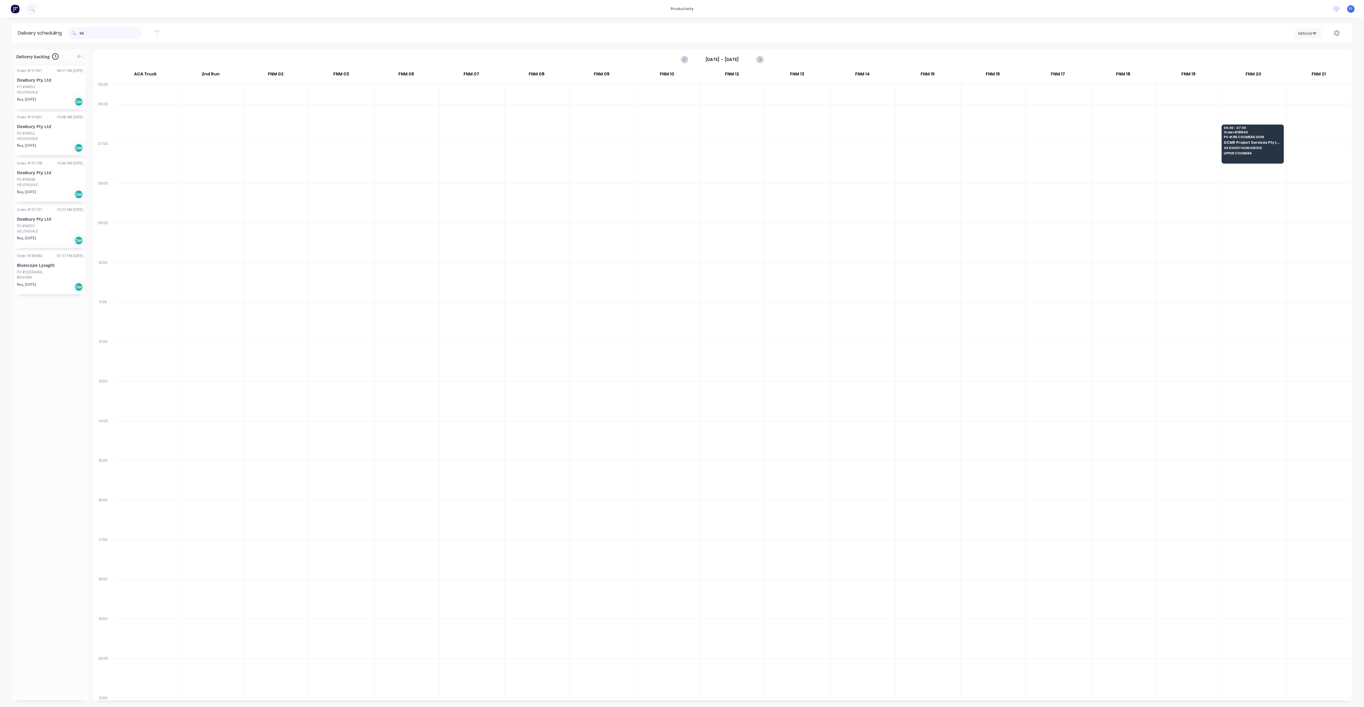
type input "9"
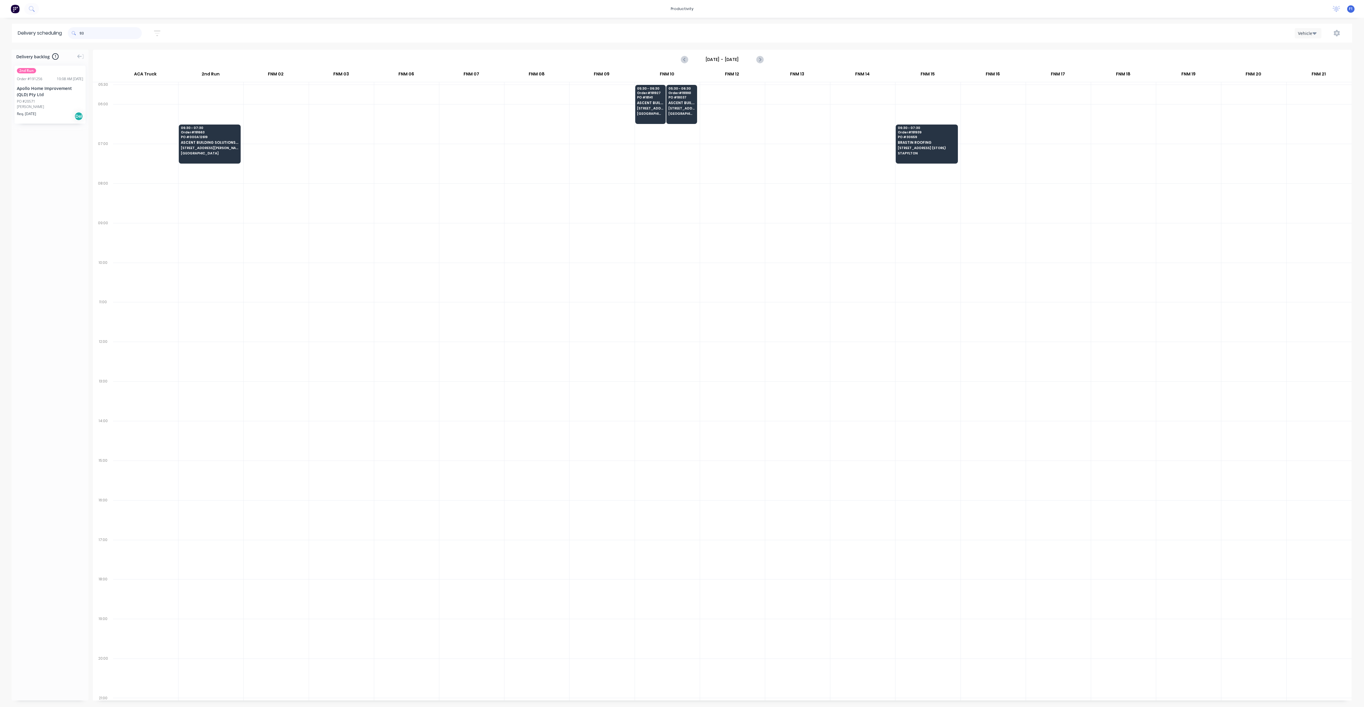
type input "9"
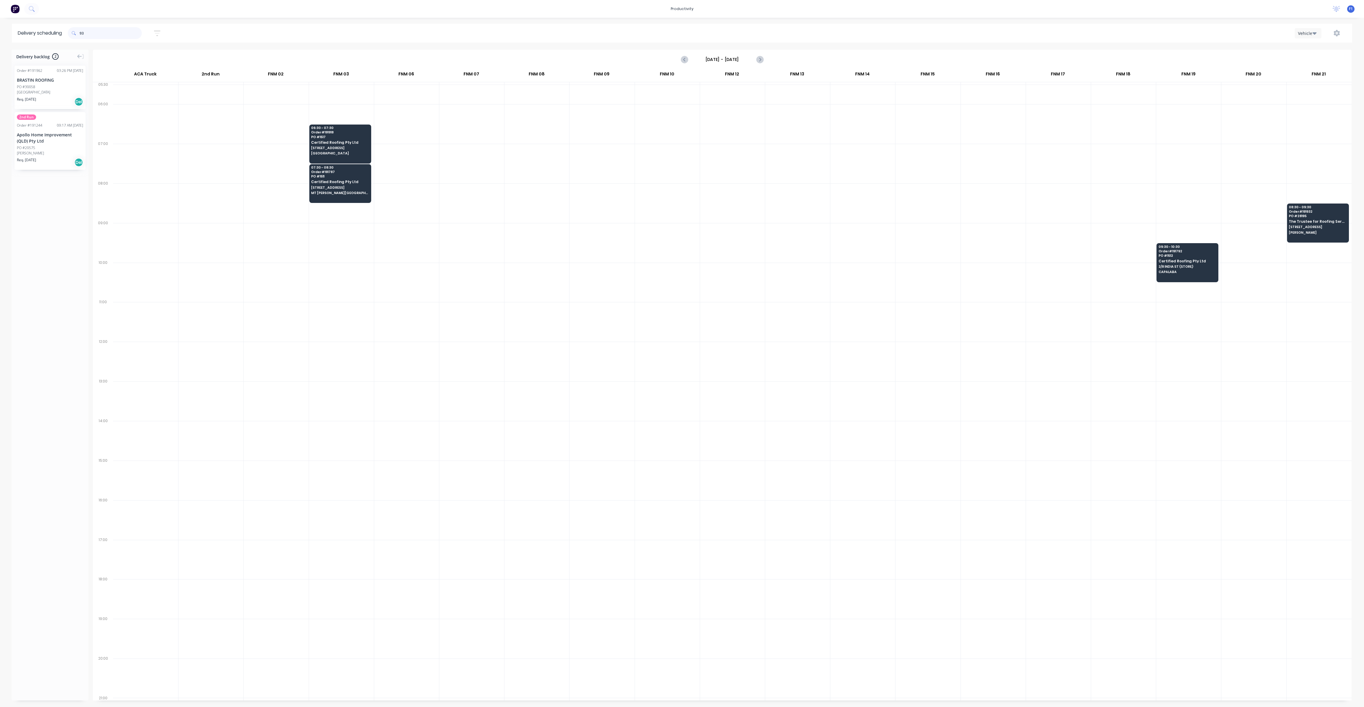
type input "9"
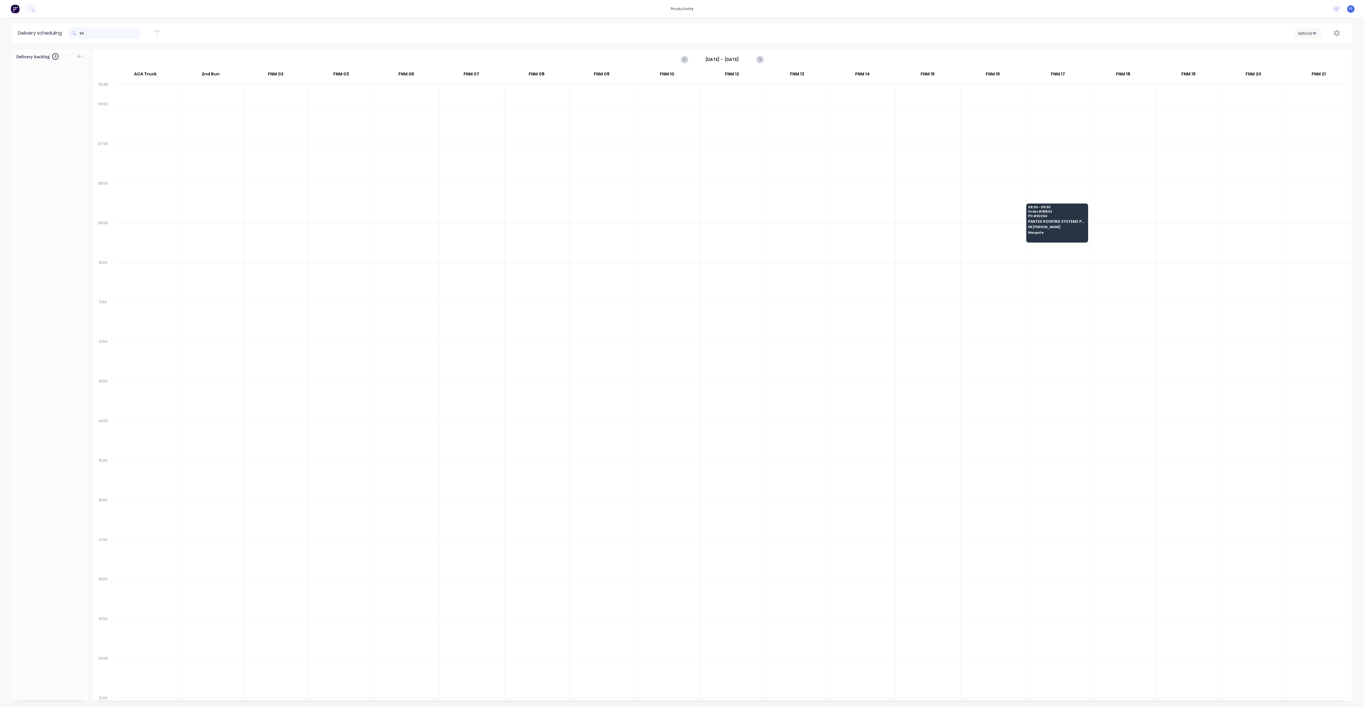
type input "9"
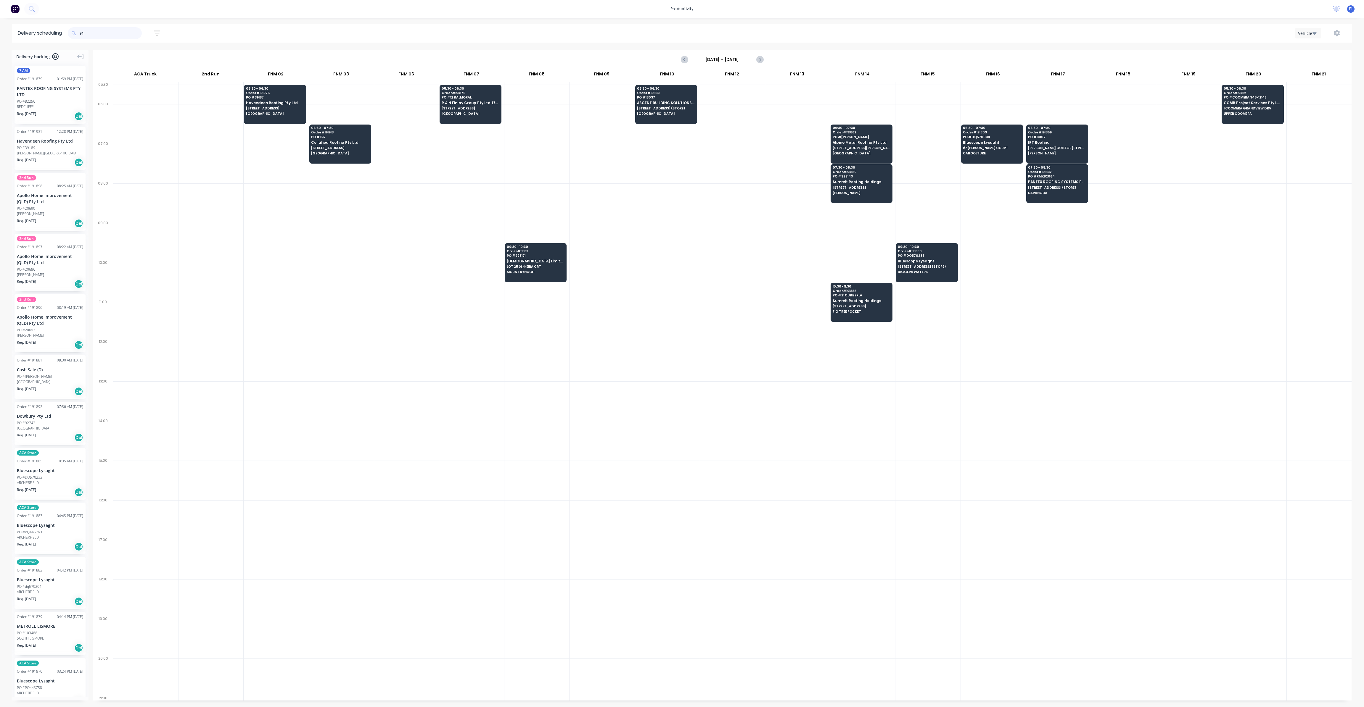
type input "9"
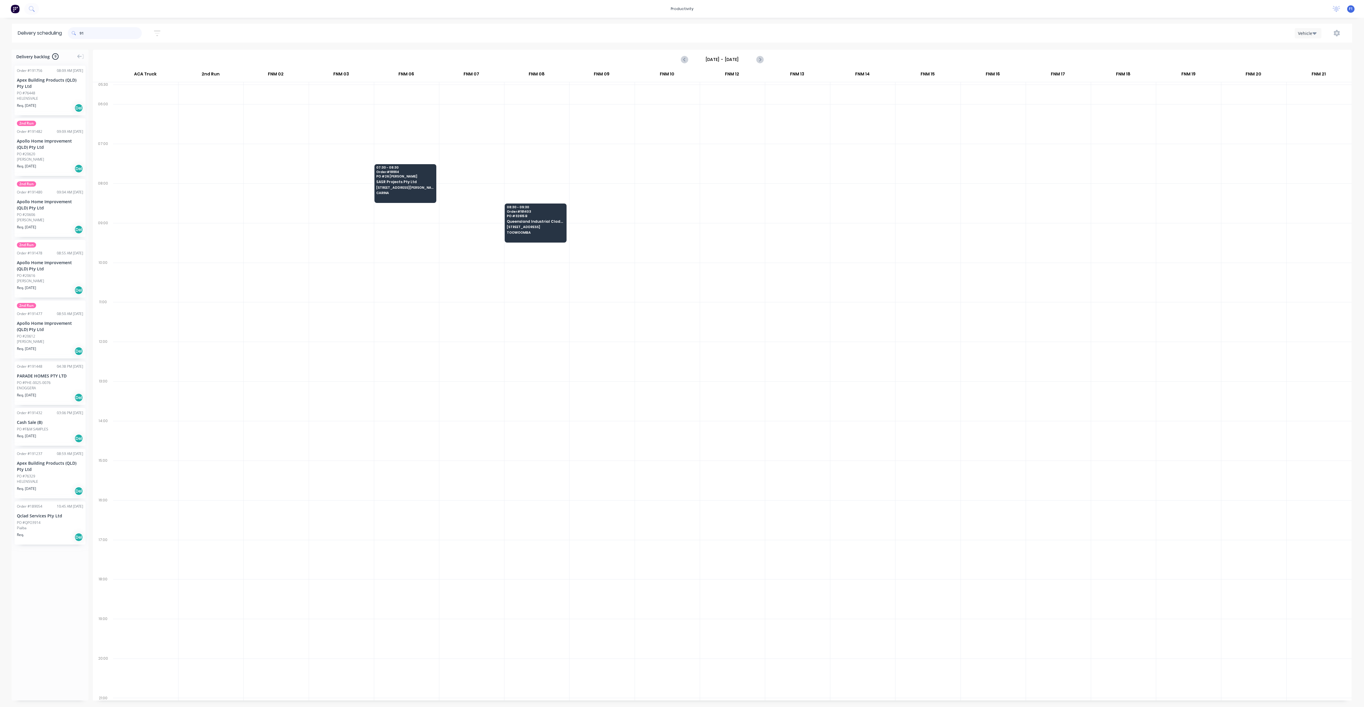
type input "9"
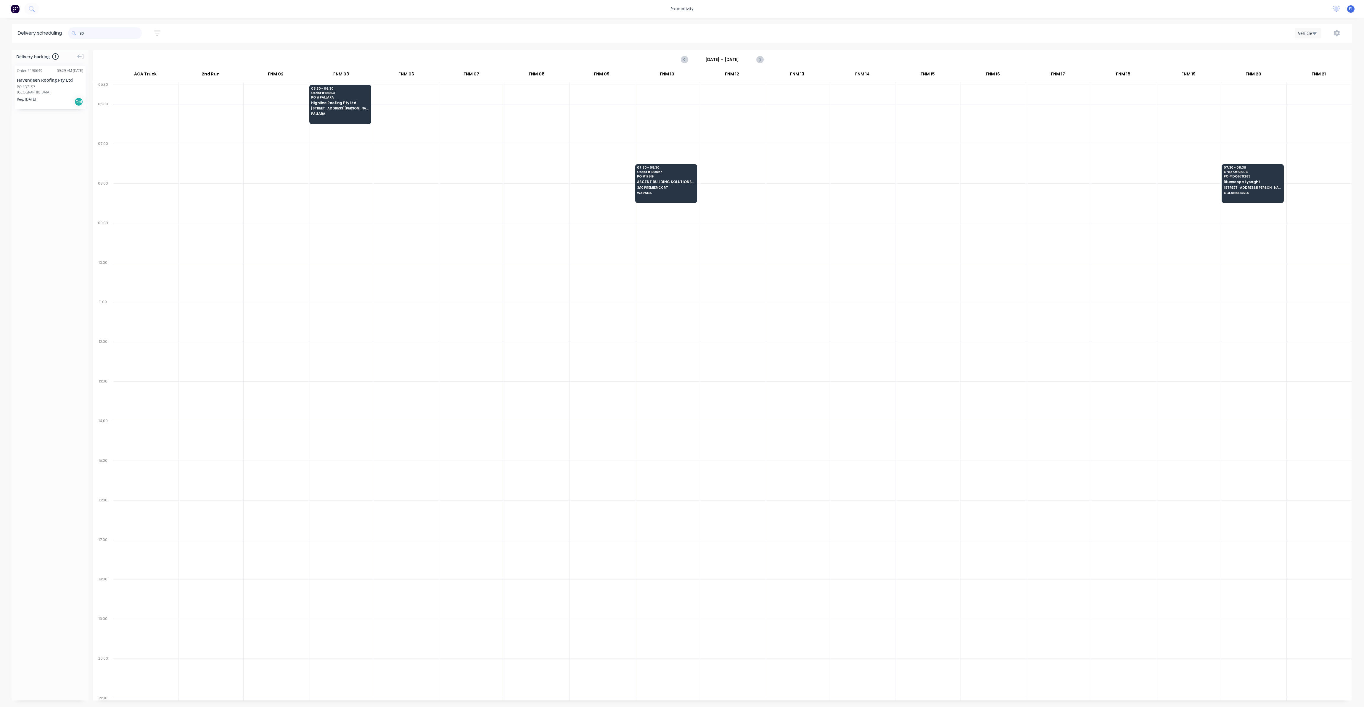
type input "9"
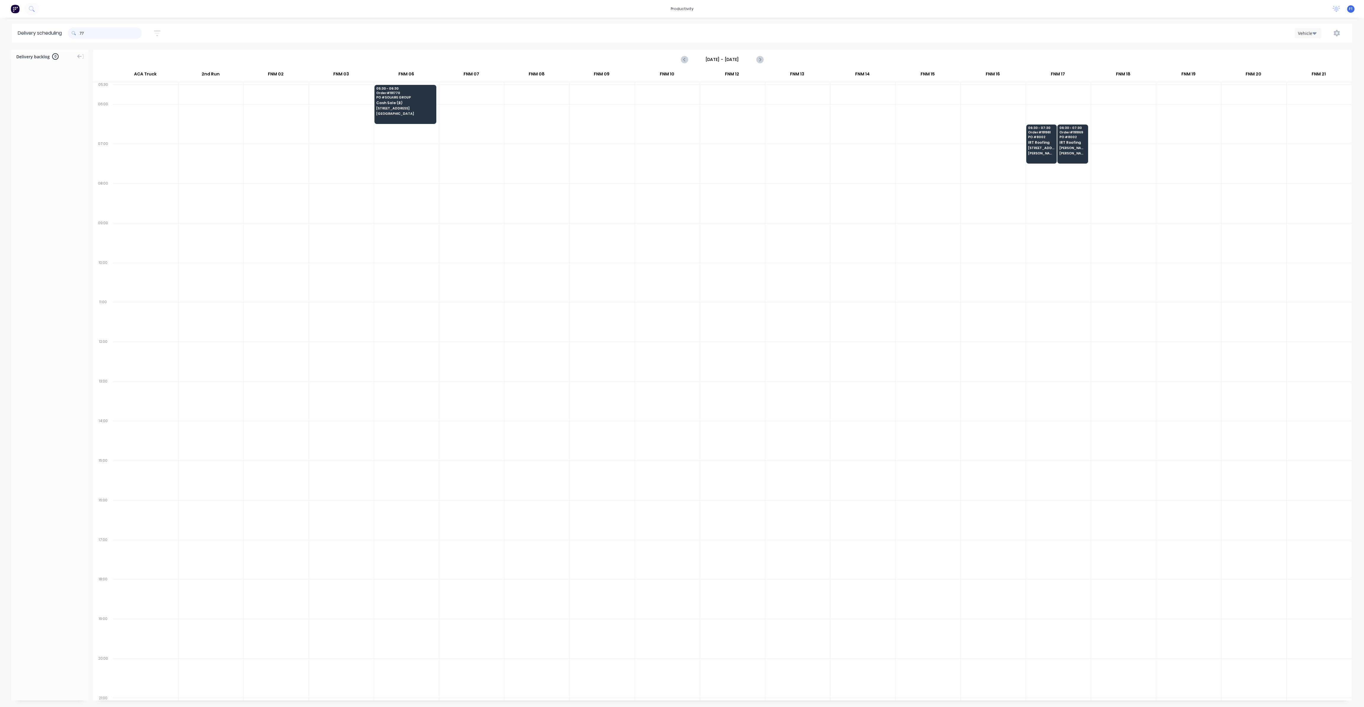
type input "7"
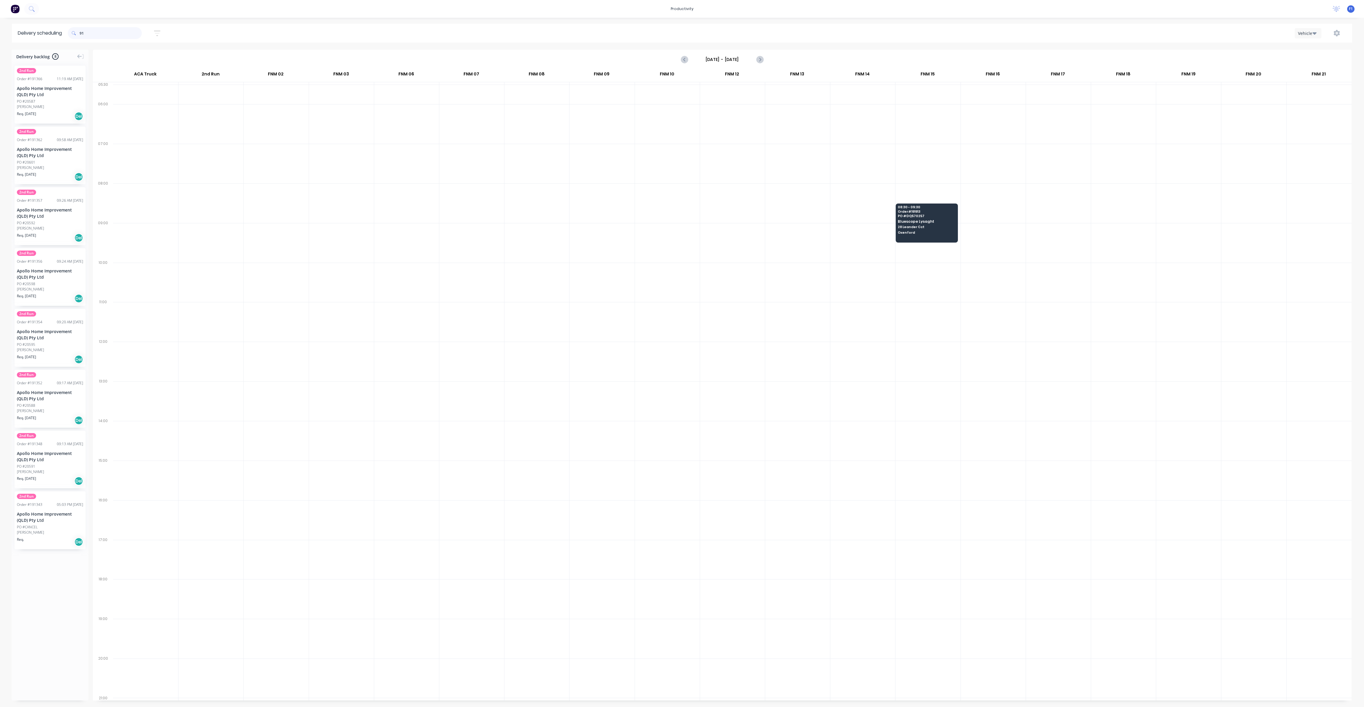
type input "9"
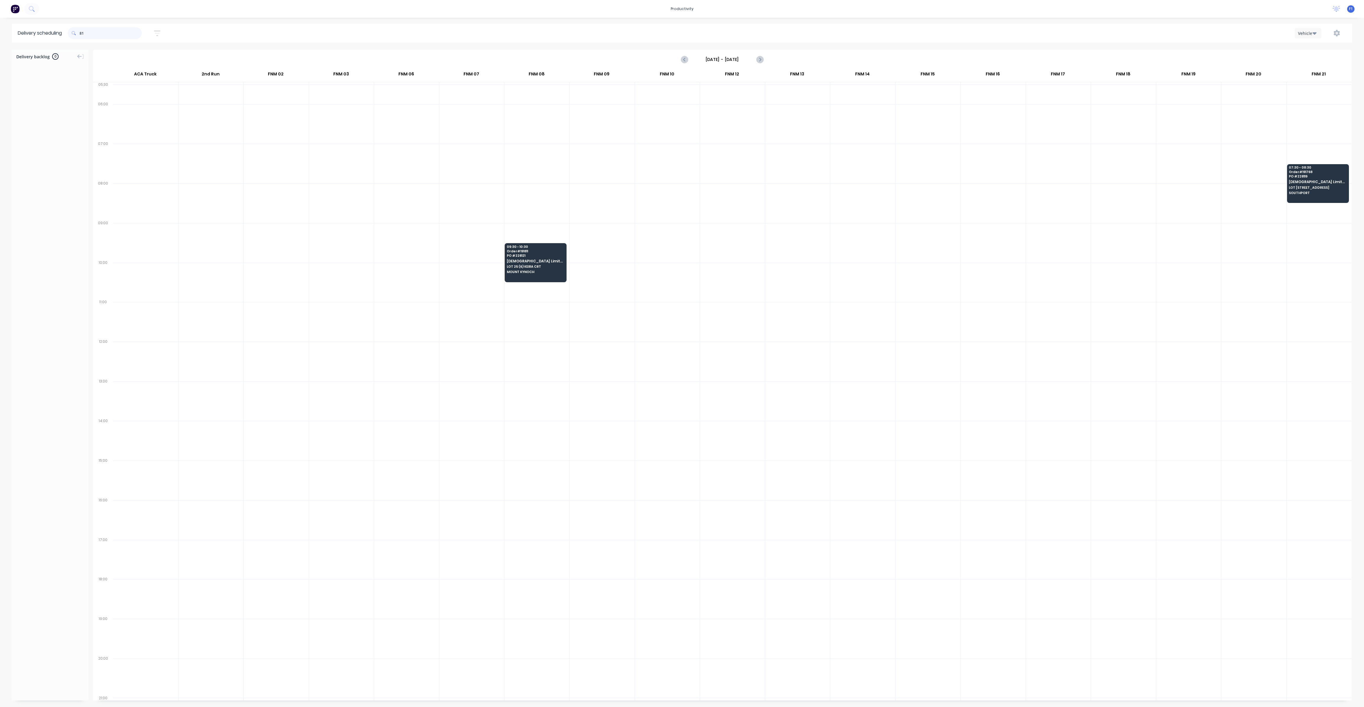
type input "8"
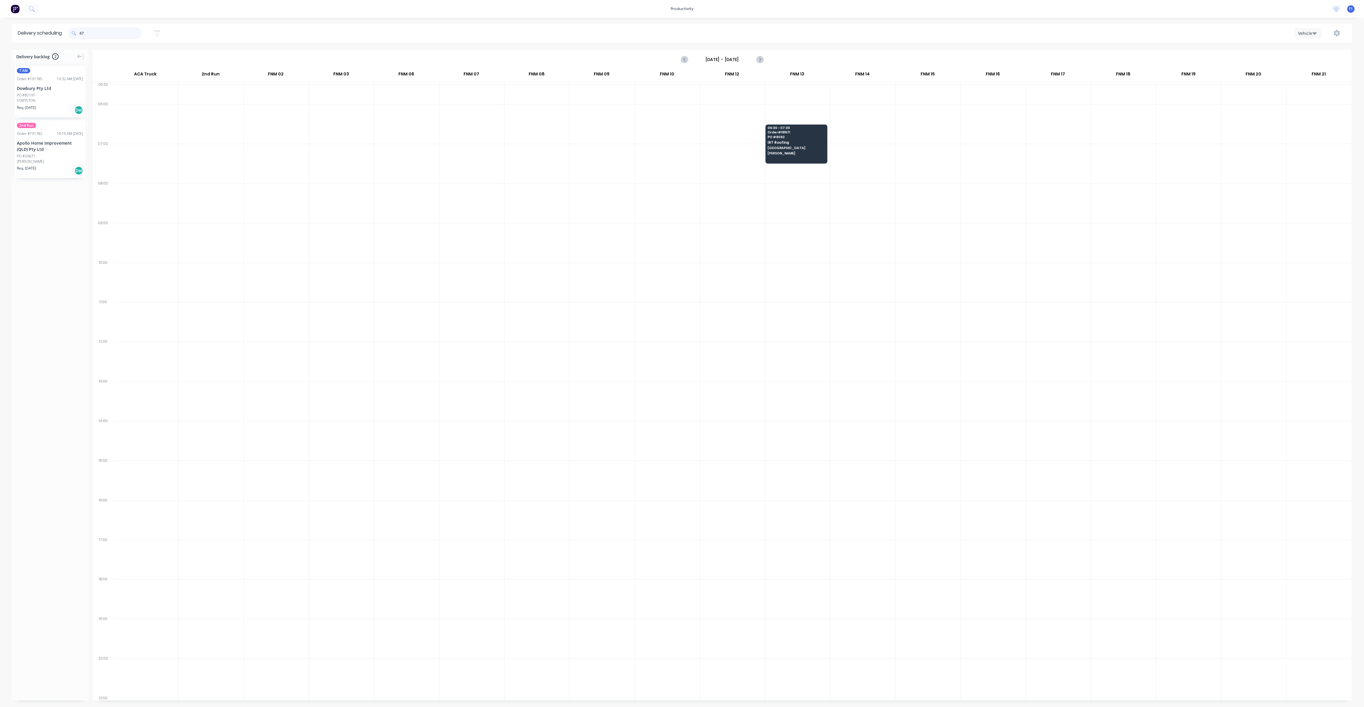
type input "6"
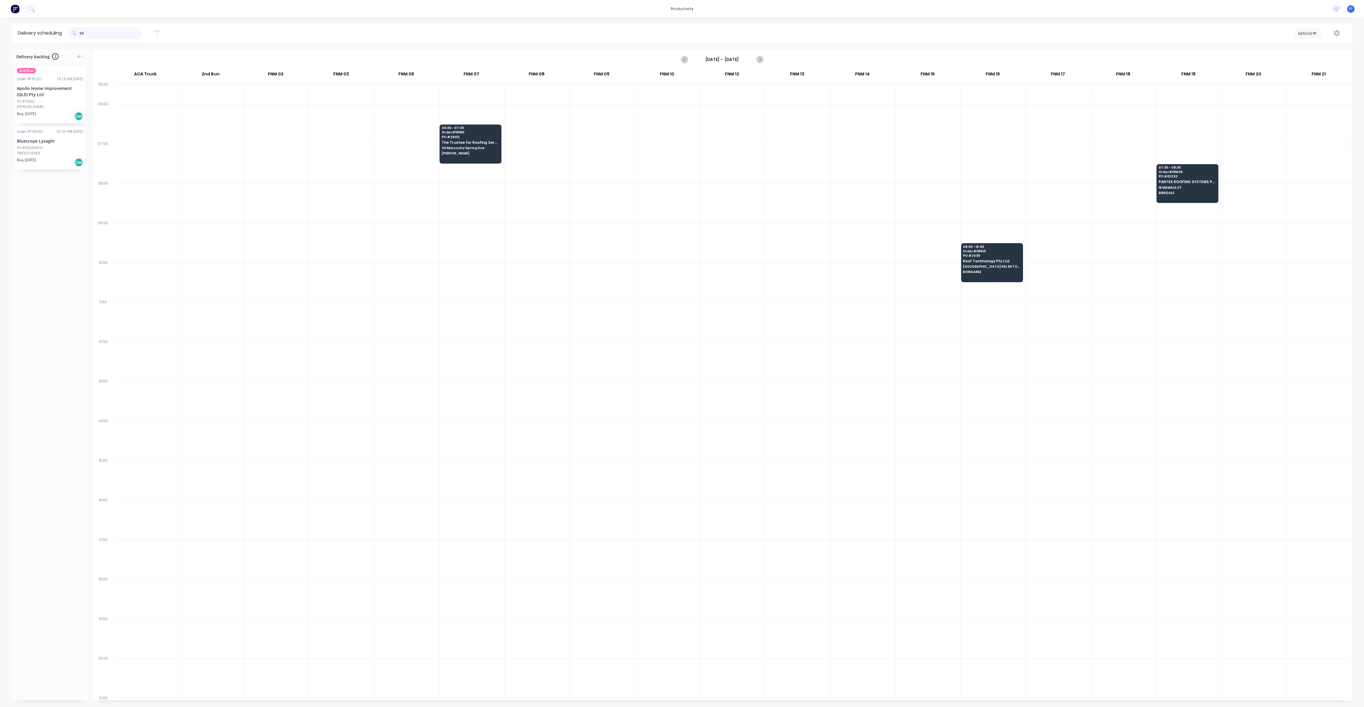
type input "9"
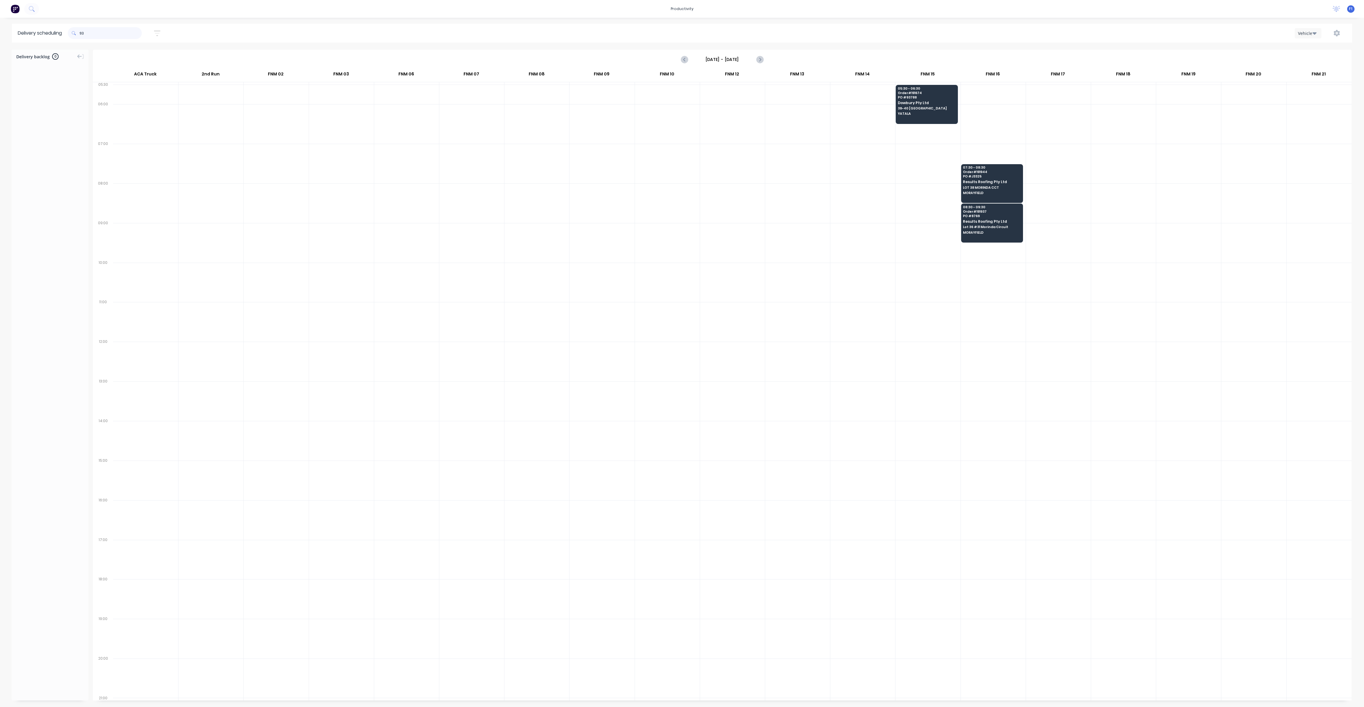
type input "9"
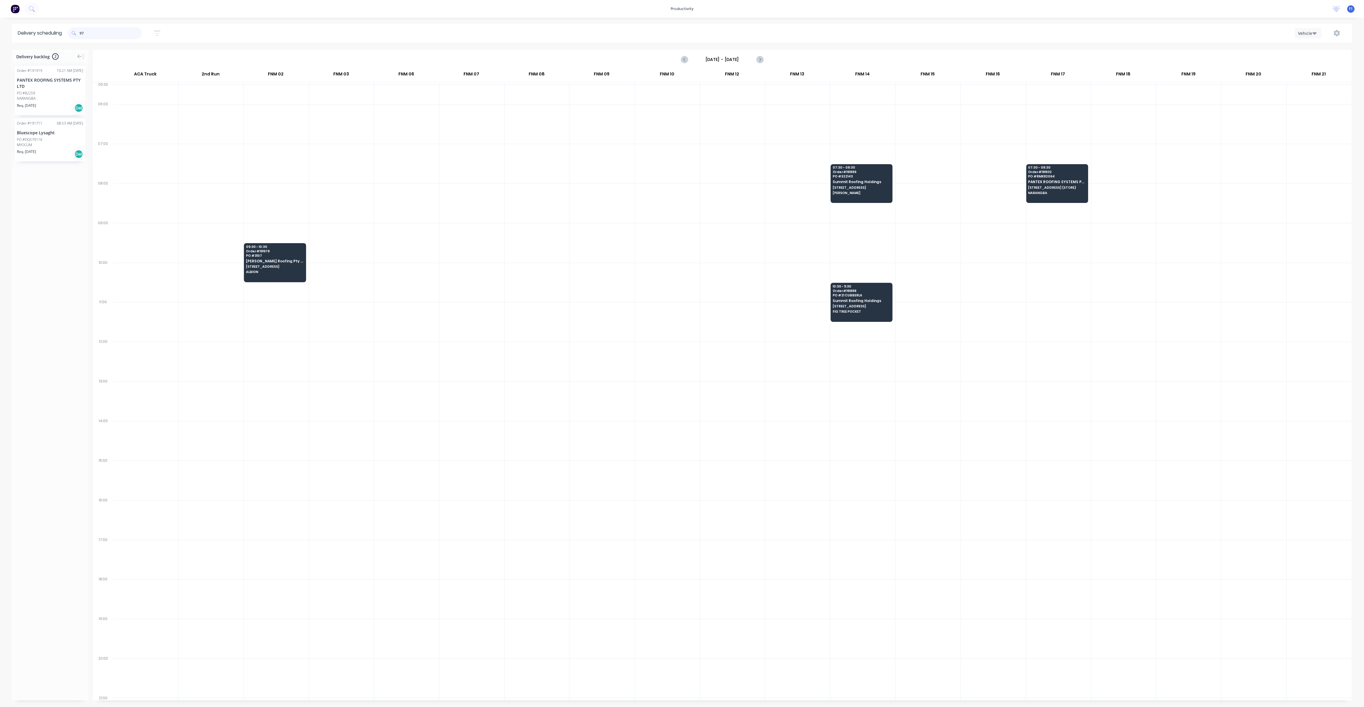
type input "9"
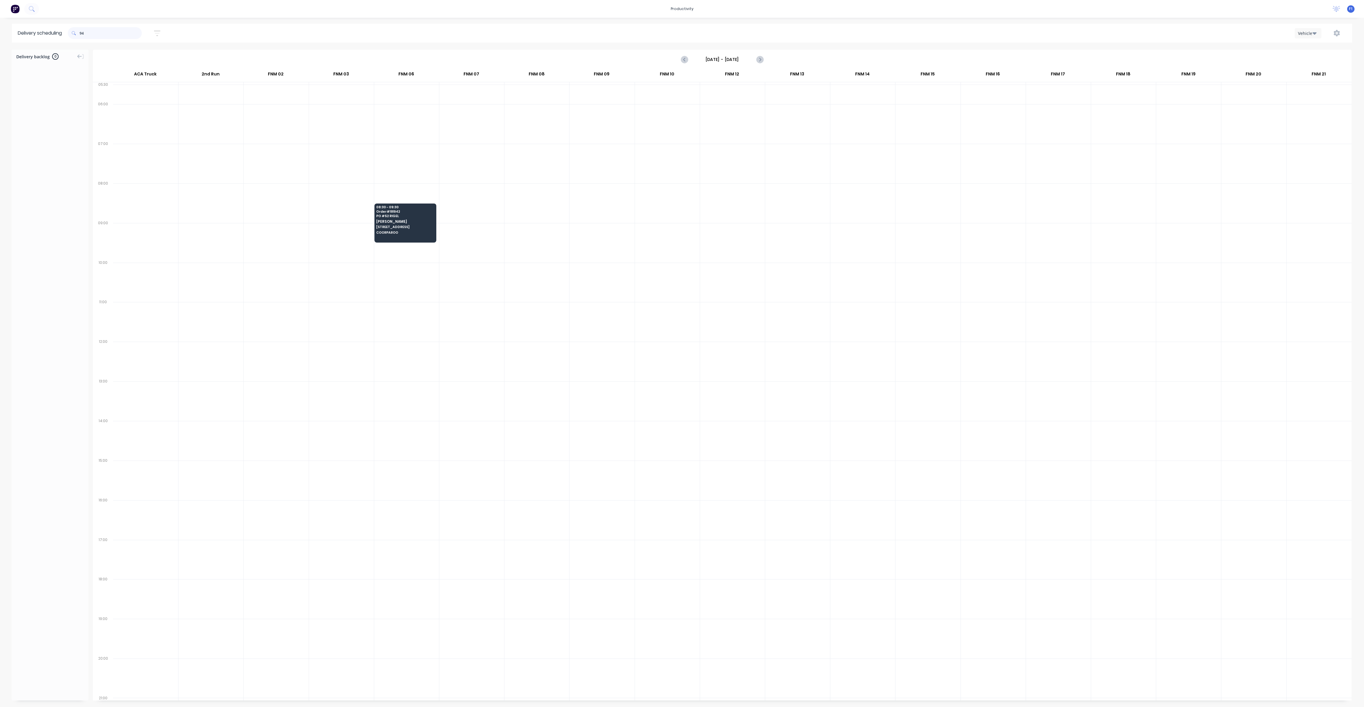
type input "9"
click at [101, 36] on input "955" at bounding box center [111, 33] width 62 height 12
type input "9"
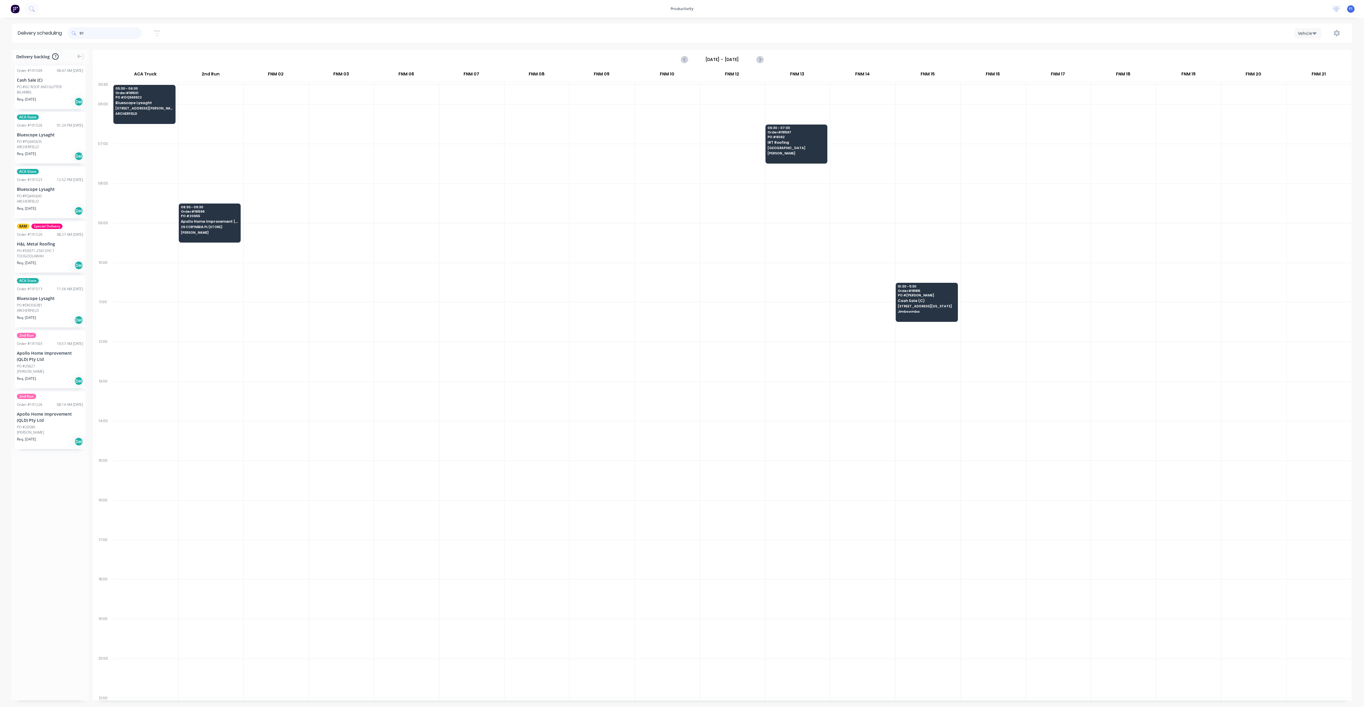
type input "9"
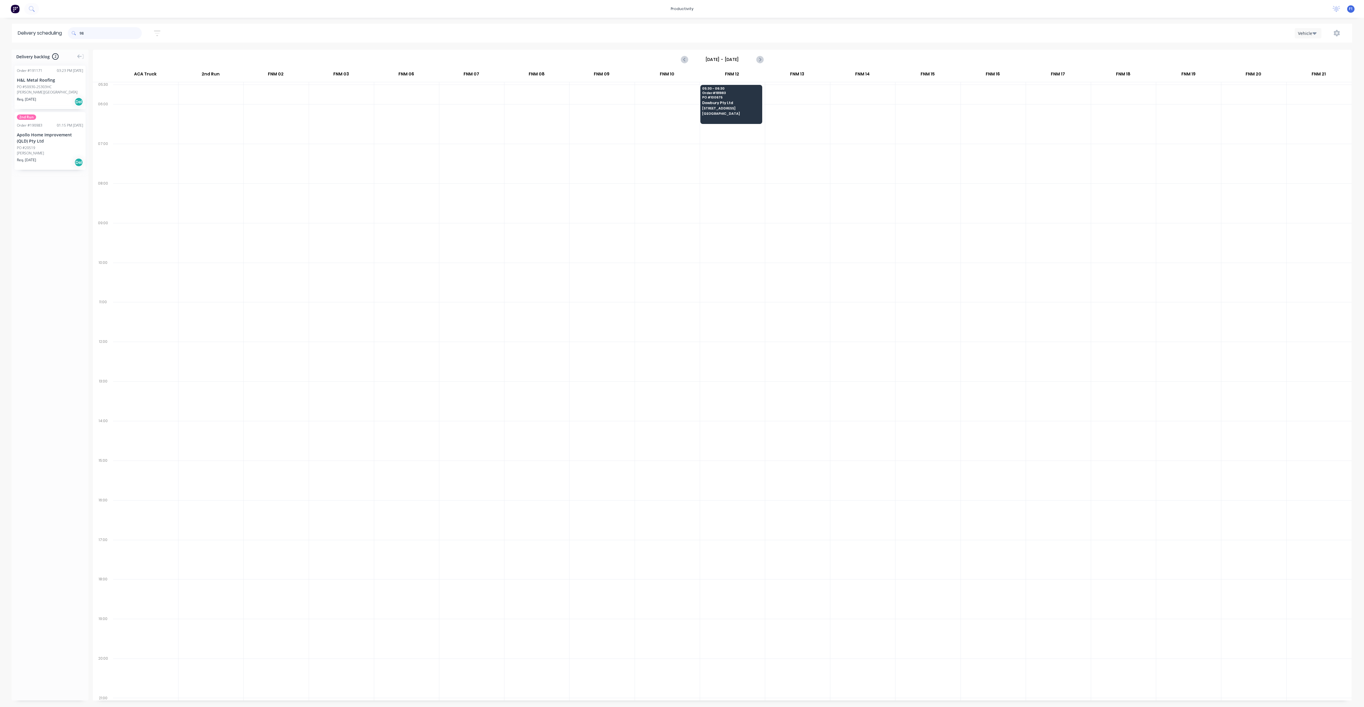
type input "9"
type input "960"
